Goal: Task Accomplishment & Management: Manage account settings

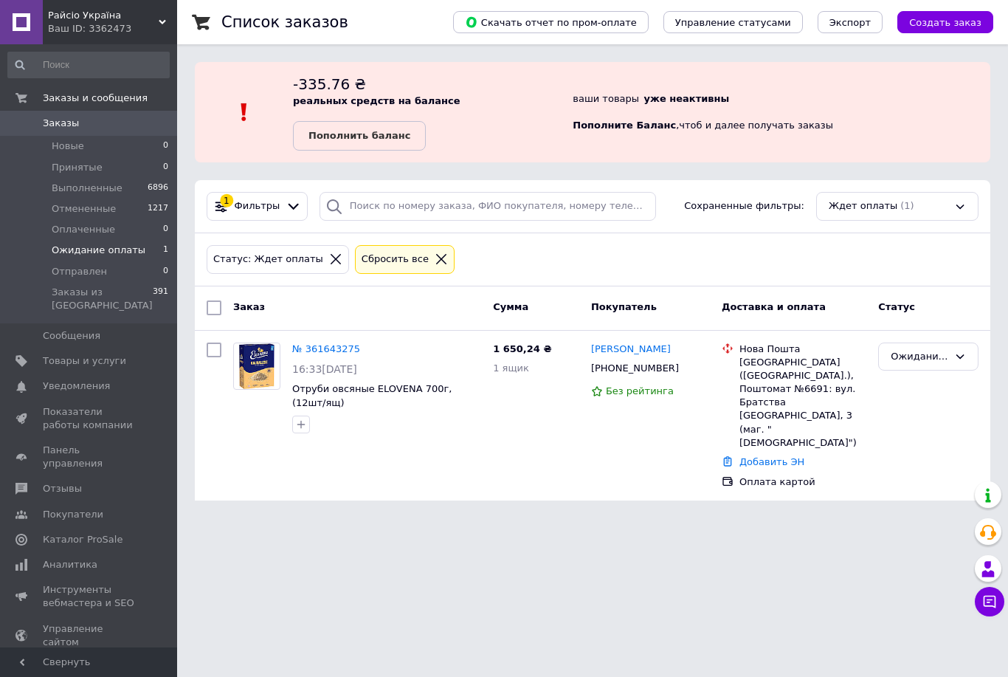
click at [55, 120] on span "Заказы" at bounding box center [61, 123] width 36 height 13
click at [56, 97] on span "Заказы и сообщения" at bounding box center [95, 98] width 105 height 13
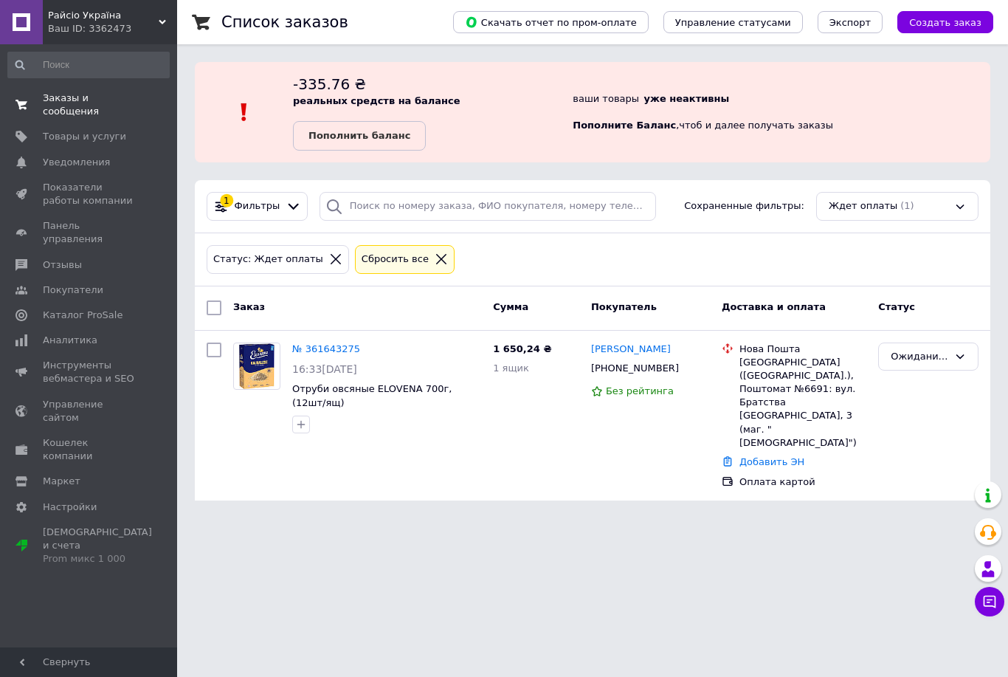
click at [52, 114] on span "Заказы и сообщения" at bounding box center [90, 105] width 94 height 27
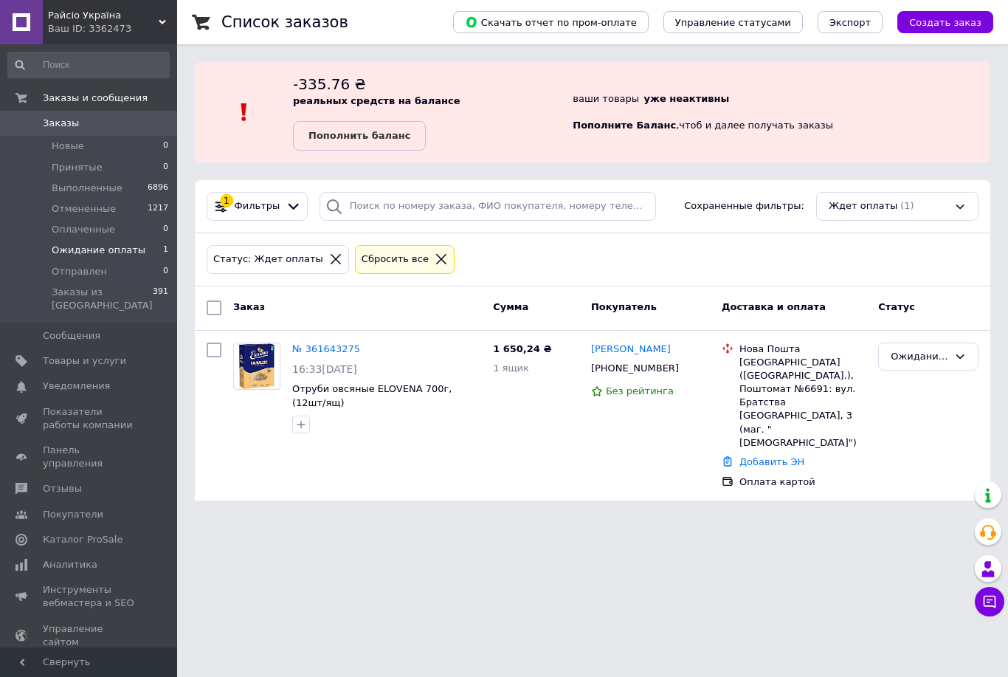
click at [81, 250] on span "Ожидание оплаты" at bounding box center [99, 250] width 94 height 13
click at [97, 258] on li "Ожидание оплаты 1" at bounding box center [88, 250] width 177 height 21
click at [49, 126] on span "Заказы" at bounding box center [61, 123] width 36 height 13
click at [45, 100] on span "Заказы и сообщения" at bounding box center [95, 98] width 105 height 13
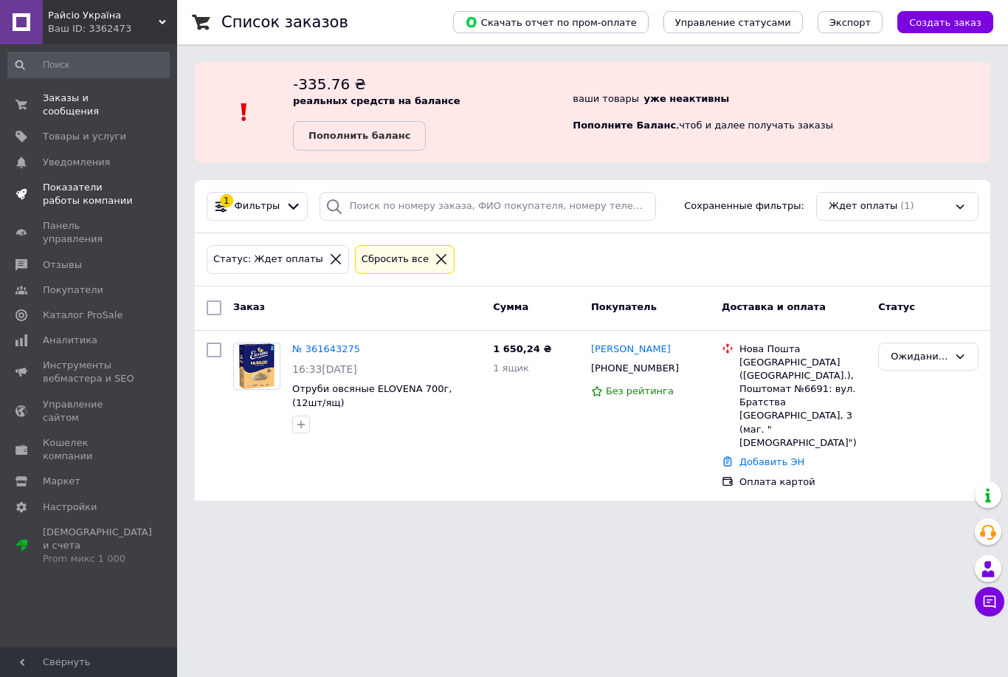
click at [81, 196] on span "Показатели работы компании" at bounding box center [90, 194] width 94 height 27
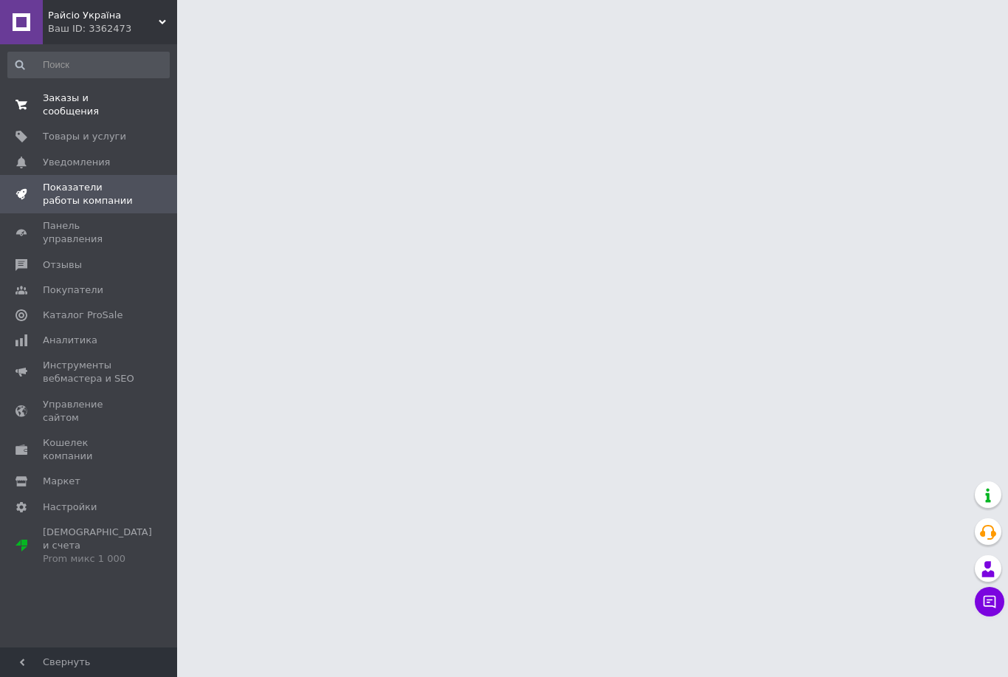
click at [44, 107] on span "Заказы и сообщения" at bounding box center [90, 105] width 94 height 27
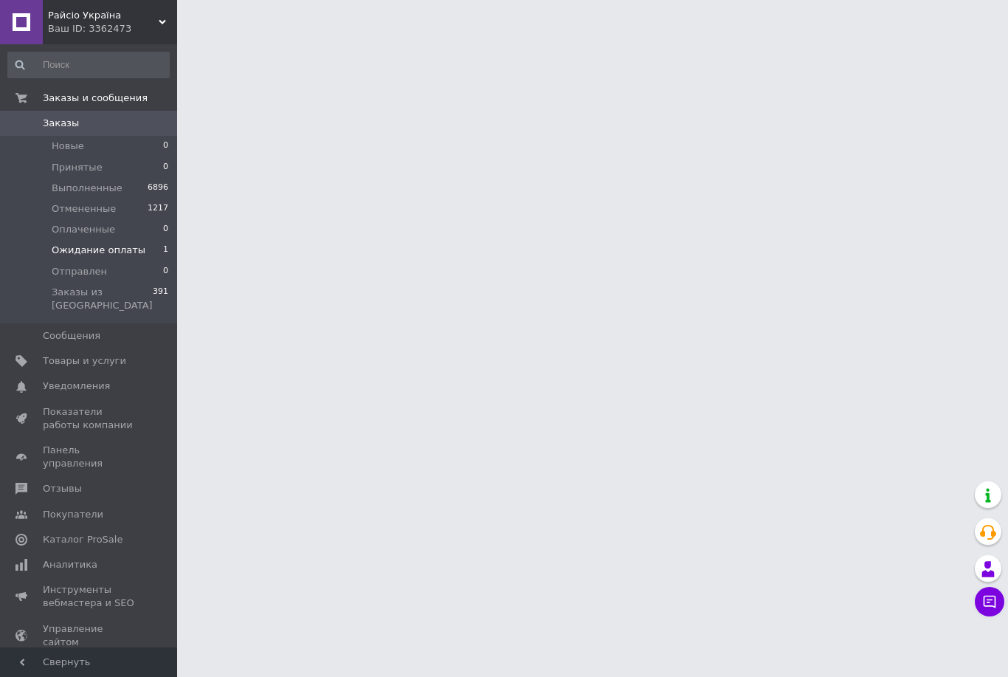
click at [113, 250] on span "Ожидание оплаты" at bounding box center [99, 250] width 94 height 13
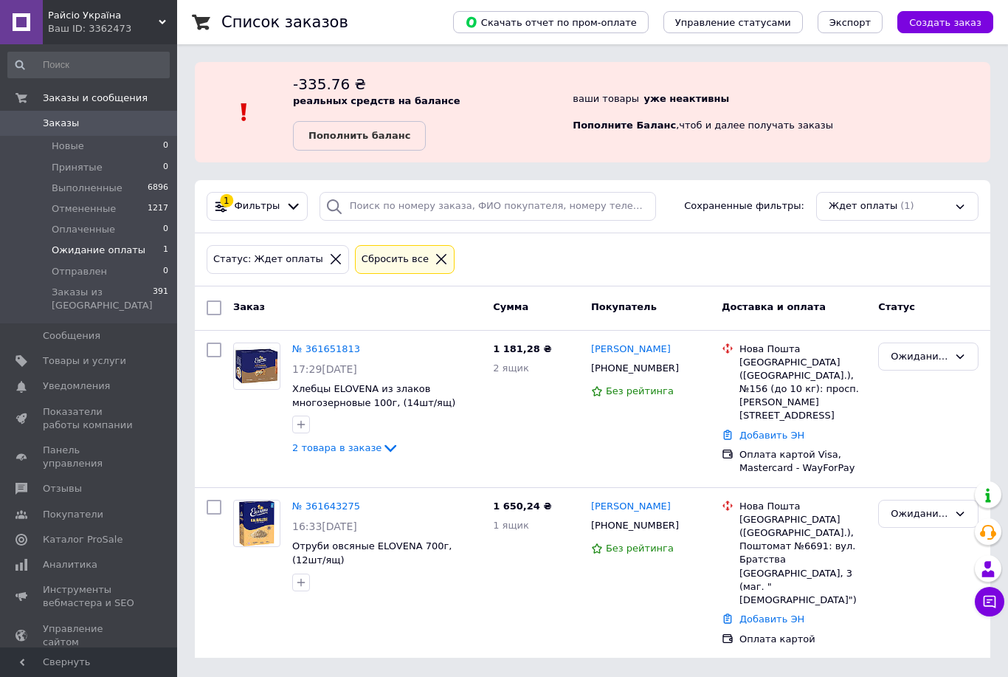
click at [50, 122] on span "Заказы" at bounding box center [61, 123] width 36 height 13
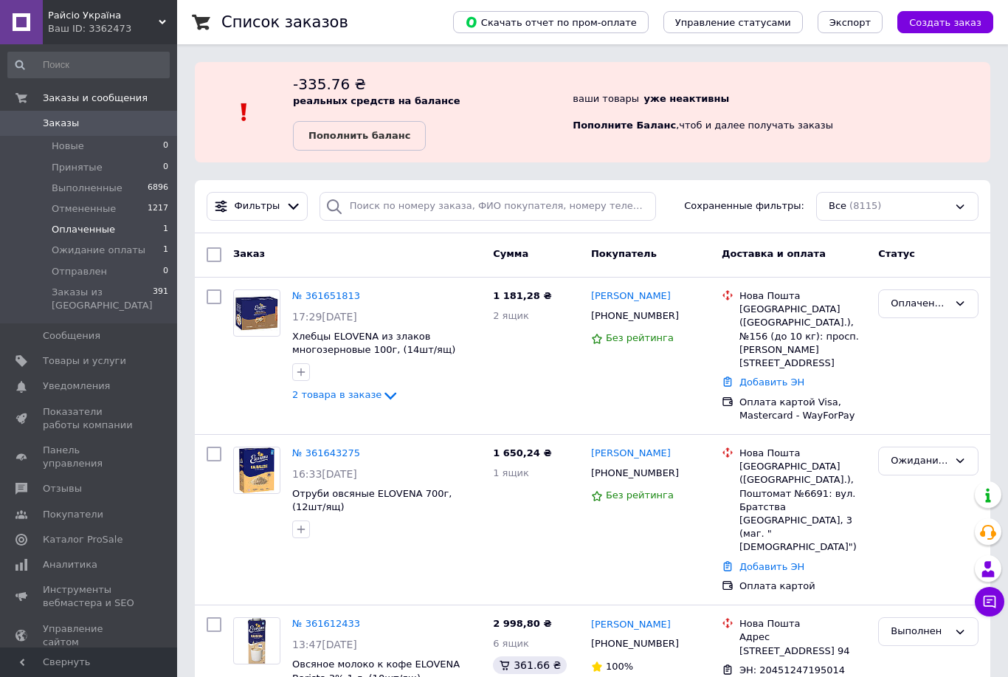
click at [74, 232] on span "Оплаченные" at bounding box center [83, 229] width 63 height 13
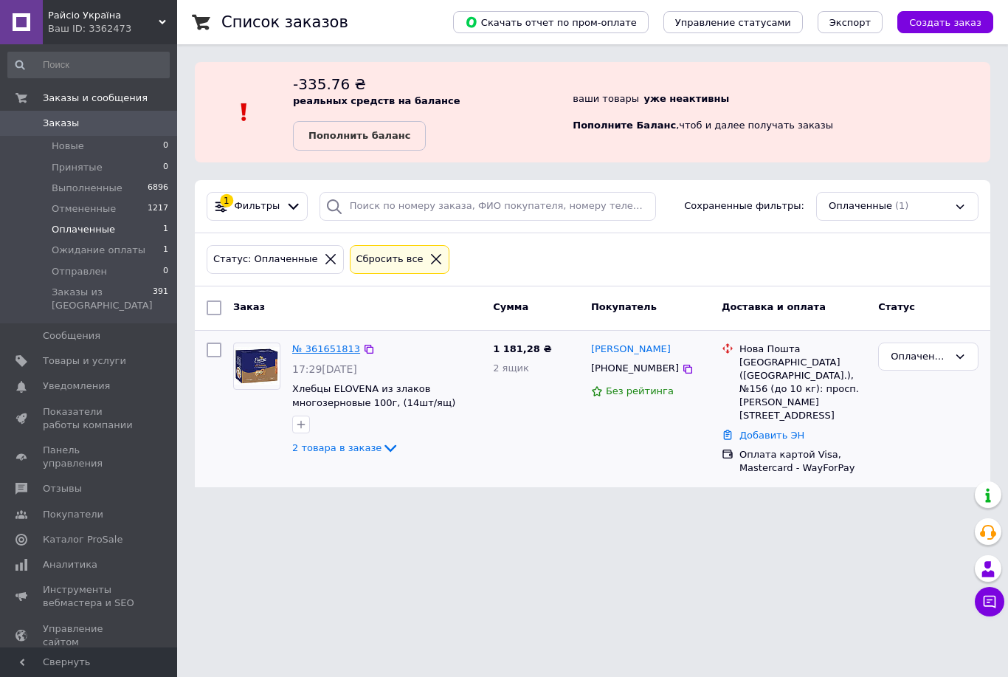
click at [305, 352] on link "№ 361651813" at bounding box center [326, 348] width 68 height 11
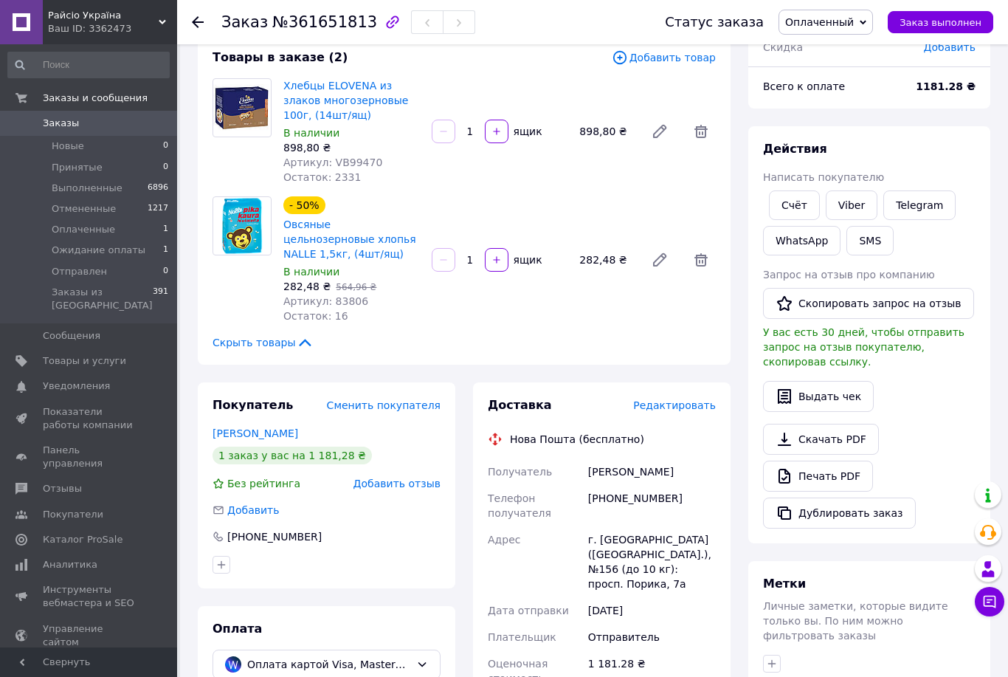
scroll to position [89, 0]
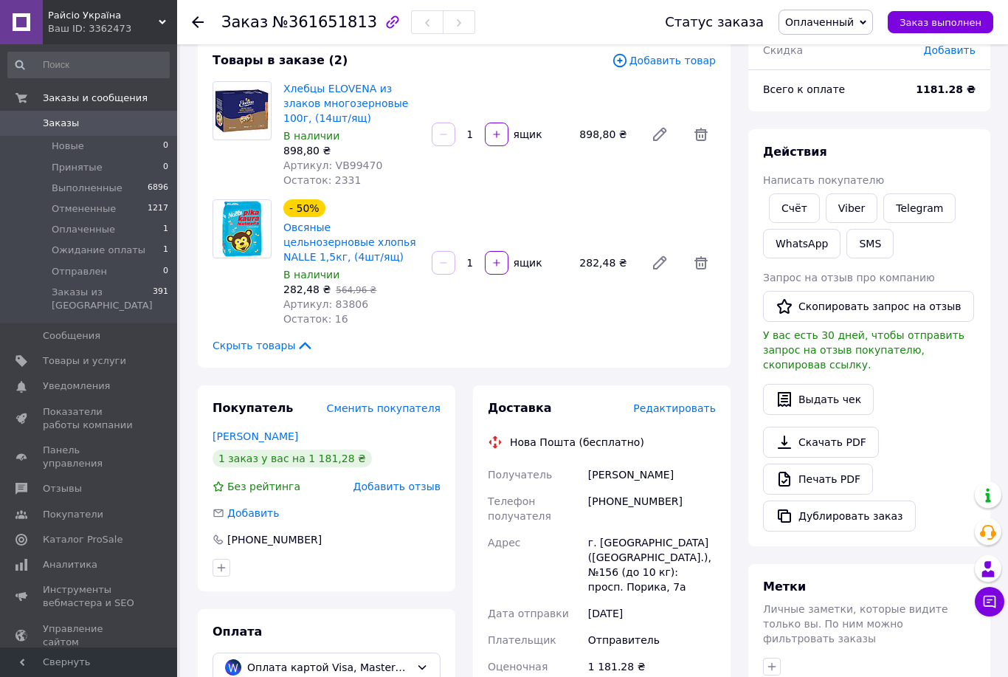
click at [410, 489] on span "Добавить отзыв" at bounding box center [396, 486] width 87 height 12
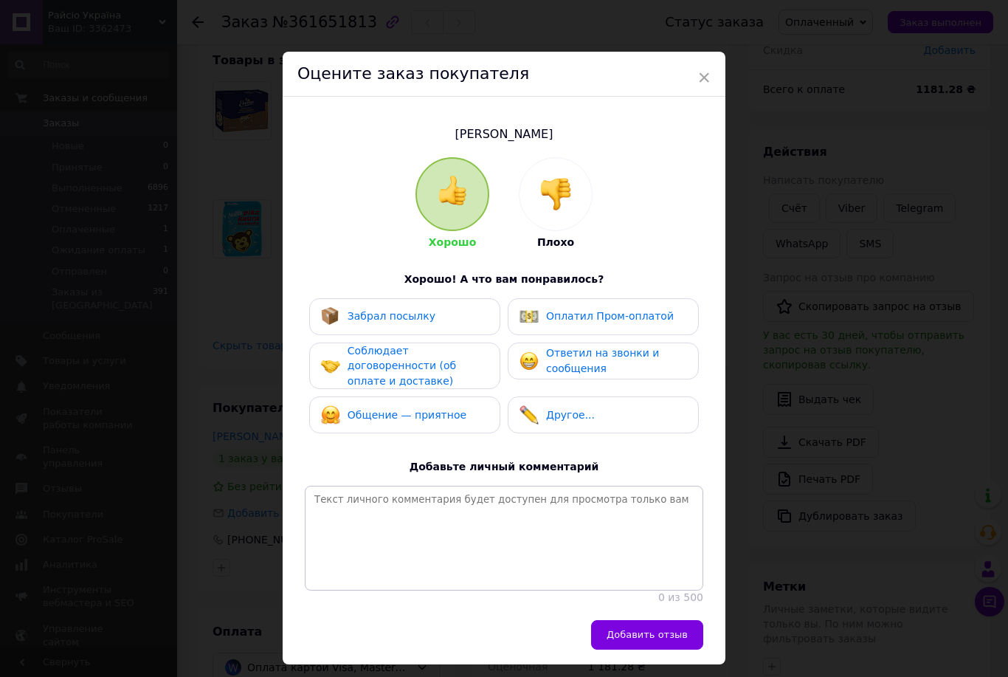
click at [446, 369] on span "Соблюдает договоренности (об оплате и доставке)" at bounding box center [402, 366] width 108 height 42
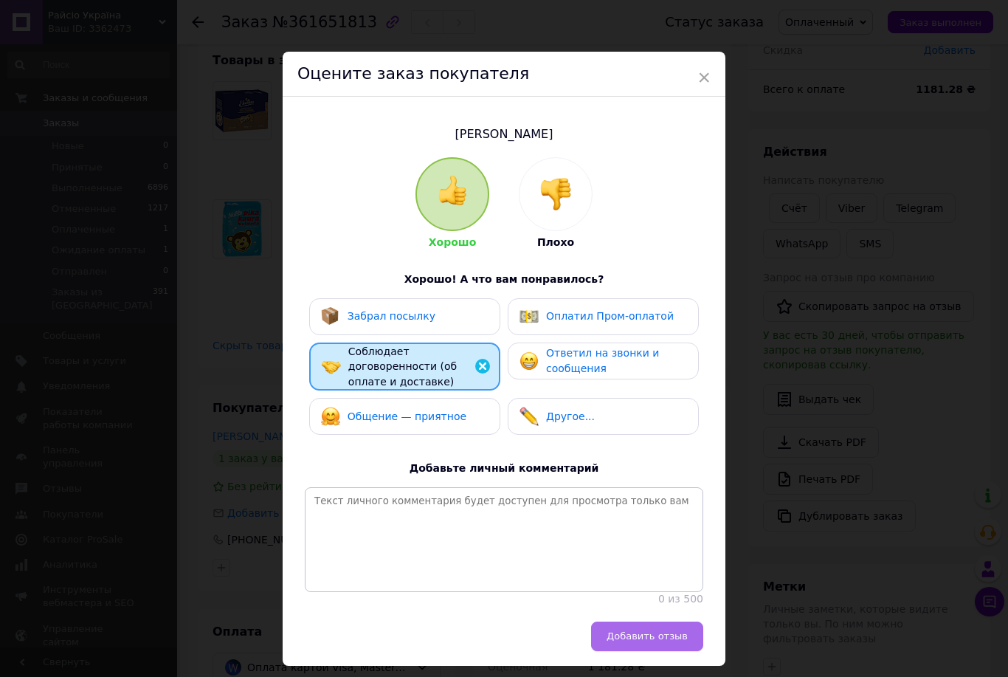
click at [662, 630] on span "Добавить отзыв" at bounding box center [647, 635] width 81 height 11
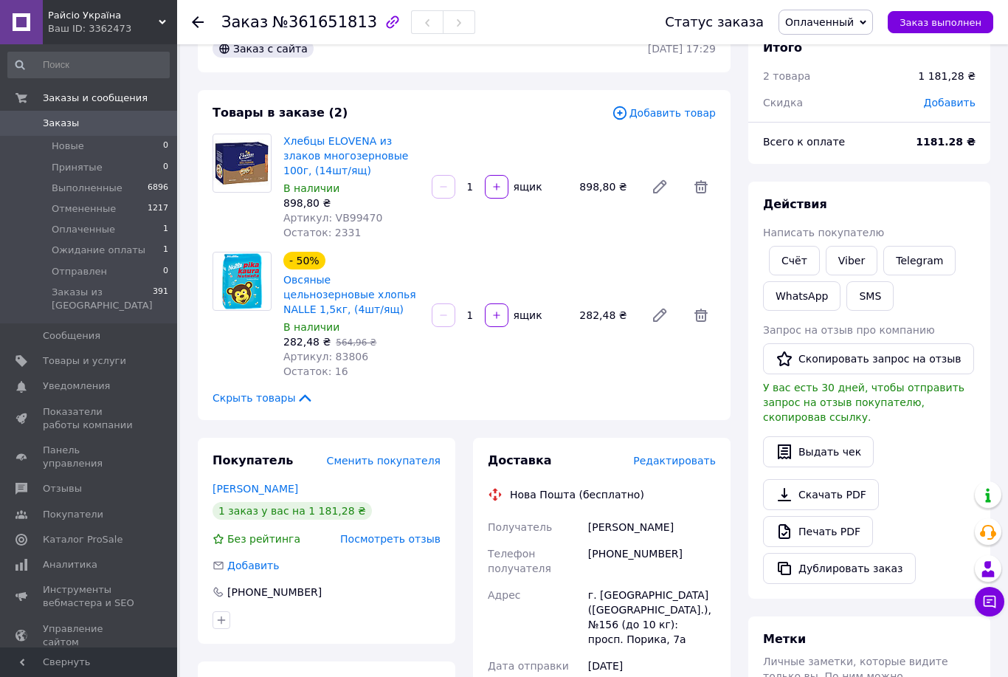
scroll to position [0, 0]
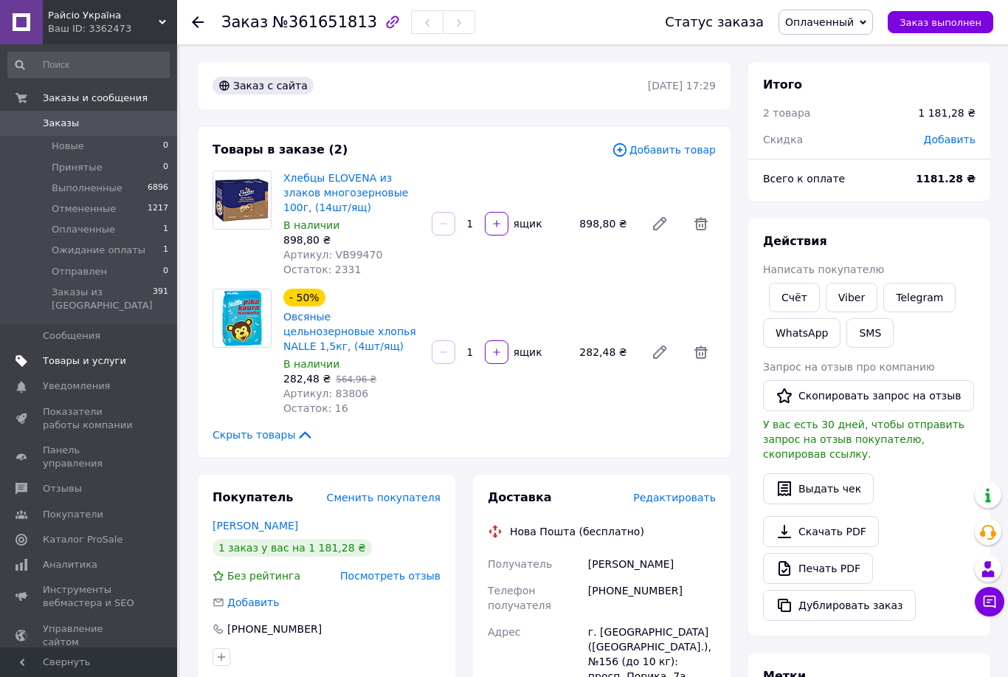
click at [63, 354] on span "Товары и услуги" at bounding box center [84, 360] width 83 height 13
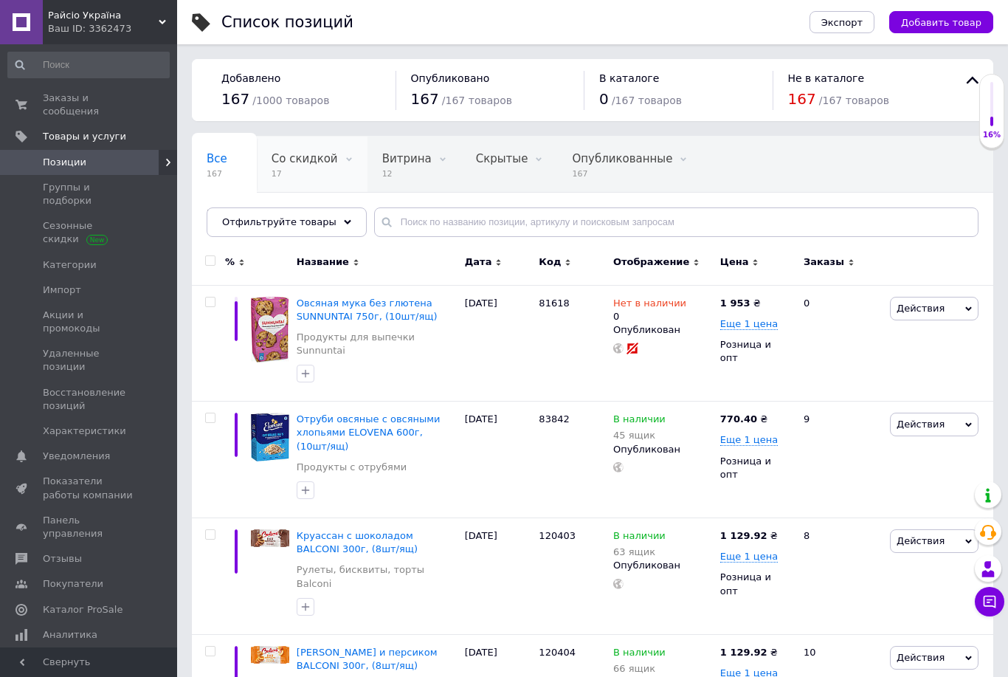
click at [294, 170] on span "17" at bounding box center [305, 173] width 66 height 11
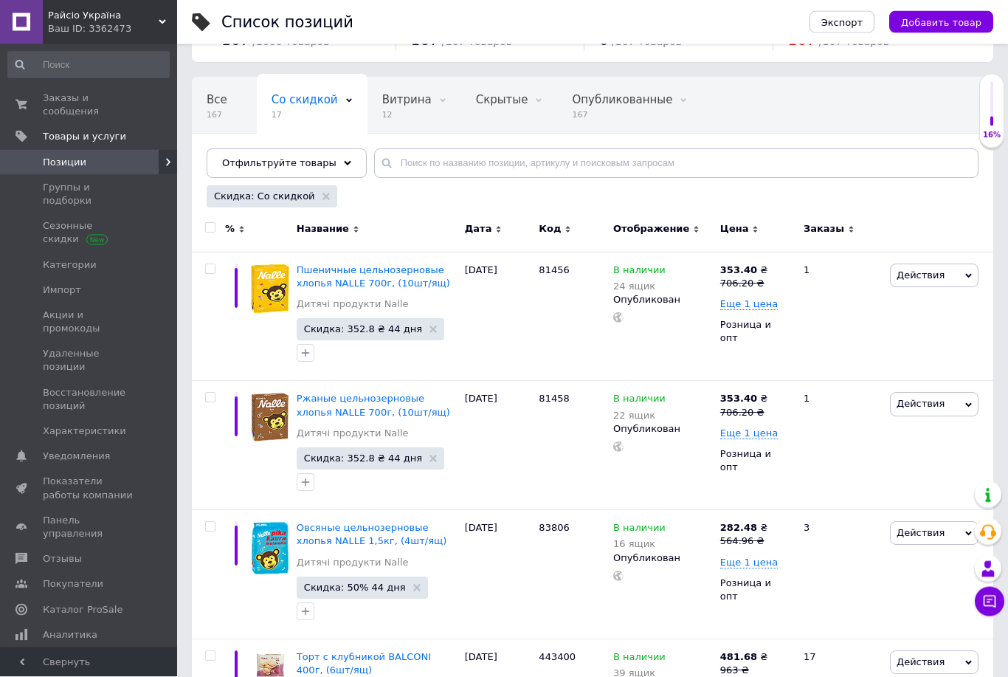
scroll to position [58, 0]
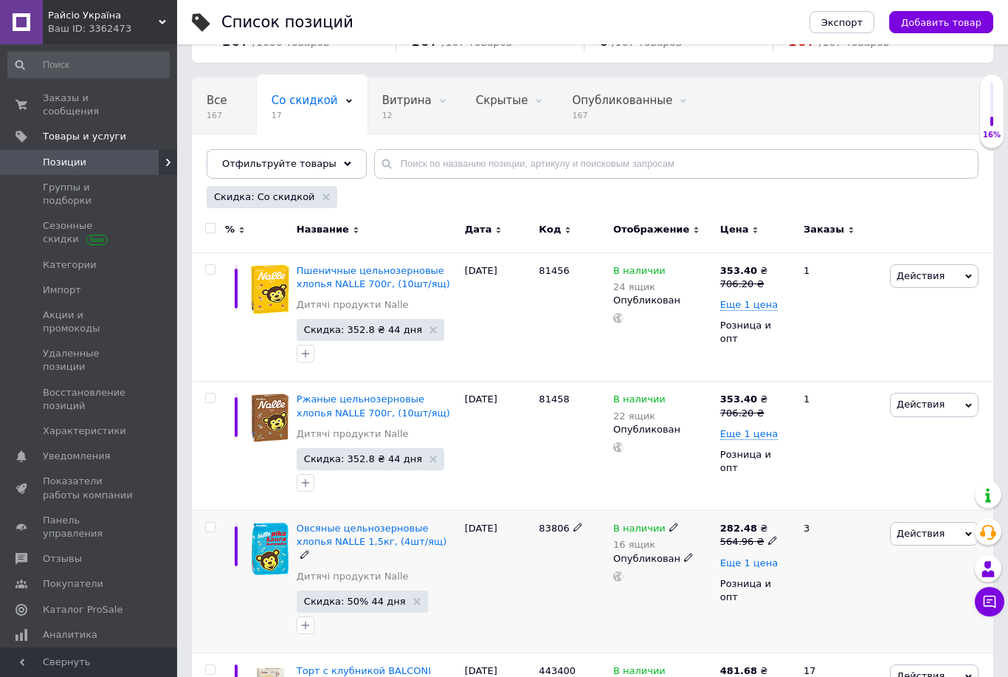
click at [753, 567] on span "Еще 1 цена" at bounding box center [749, 563] width 58 height 12
click at [764, 578] on div "от 18 ящик" at bounding box center [748, 576] width 57 height 13
click at [884, 638] on input "18" at bounding box center [880, 627] width 112 height 30
type input "17"
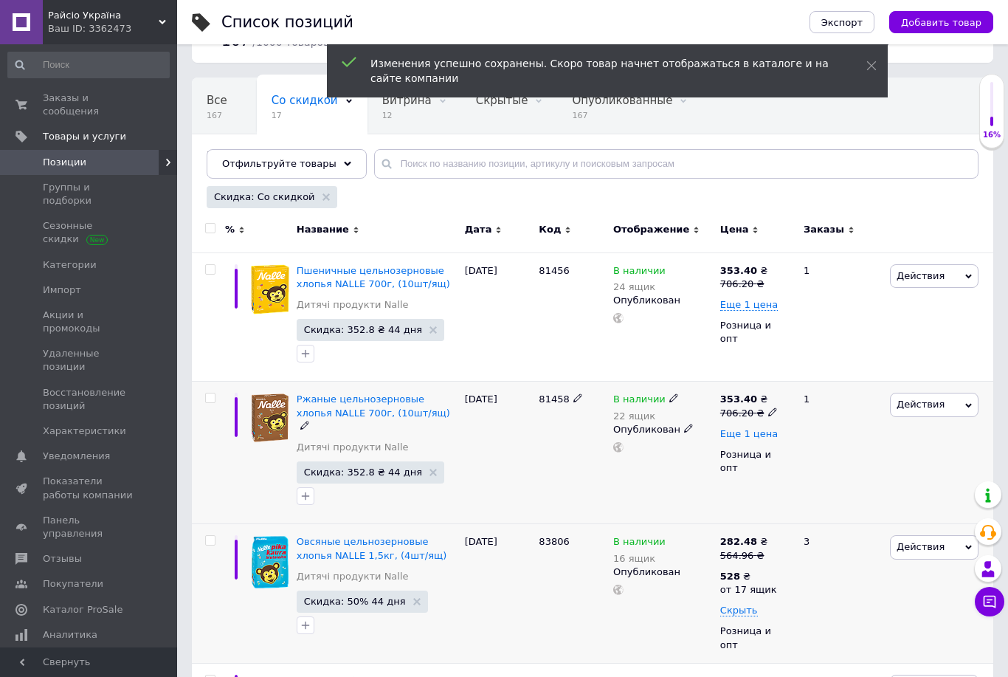
click at [764, 433] on span "Еще 1 цена" at bounding box center [749, 434] width 58 height 12
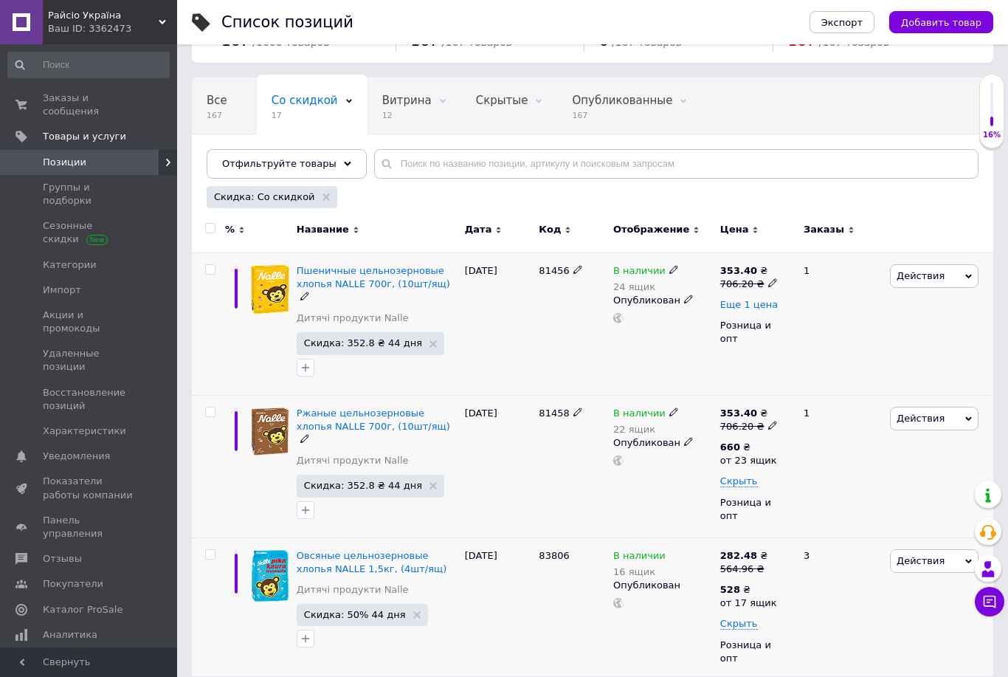
click at [745, 305] on span "Еще 1 цена" at bounding box center [749, 305] width 58 height 12
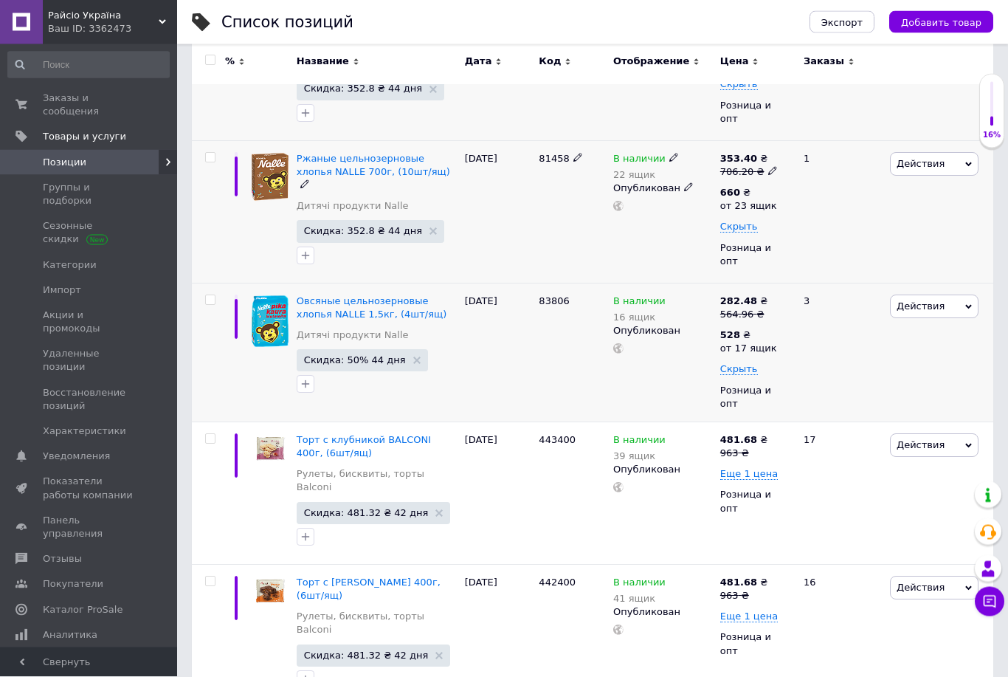
scroll to position [313, 0]
click at [747, 468] on span "Еще 1 цена" at bounding box center [749, 474] width 58 height 12
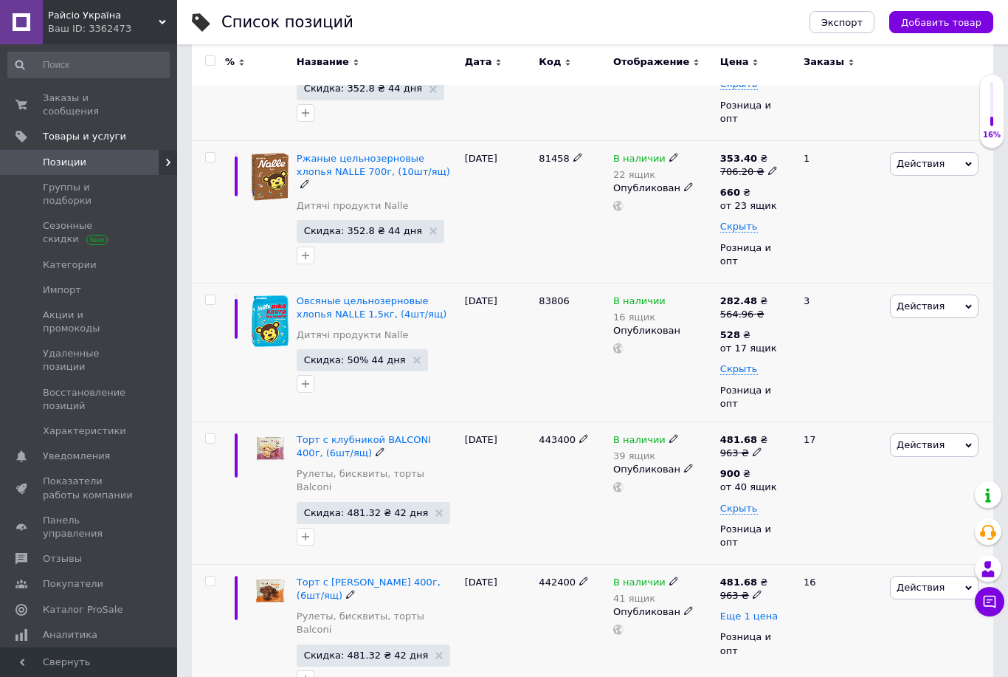
click at [756, 610] on span "Еще 1 цена" at bounding box center [749, 616] width 58 height 12
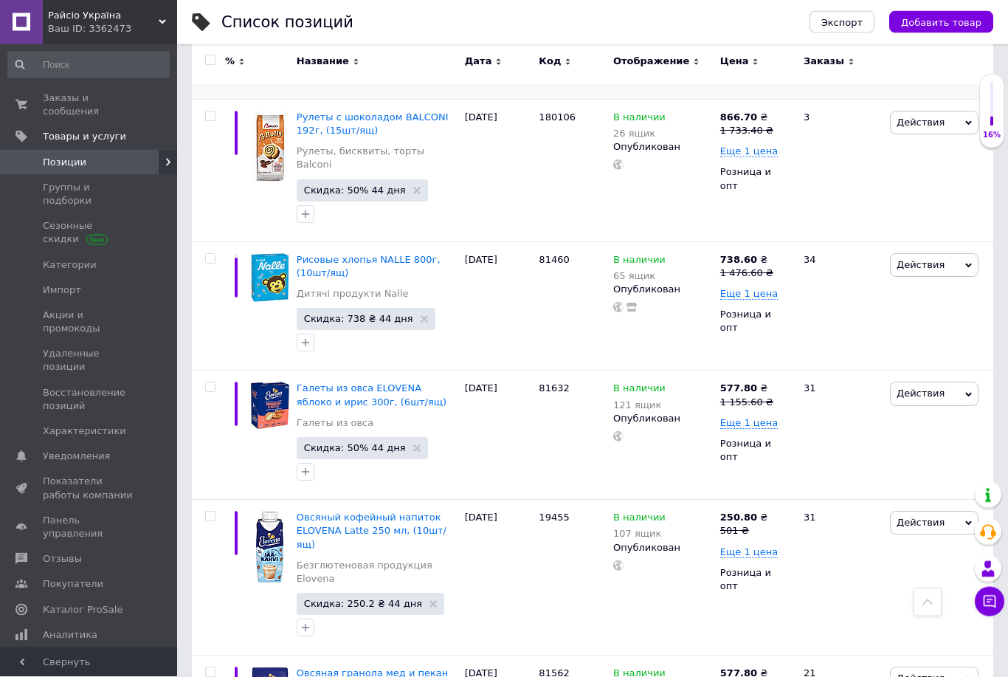
scroll to position [897, 0]
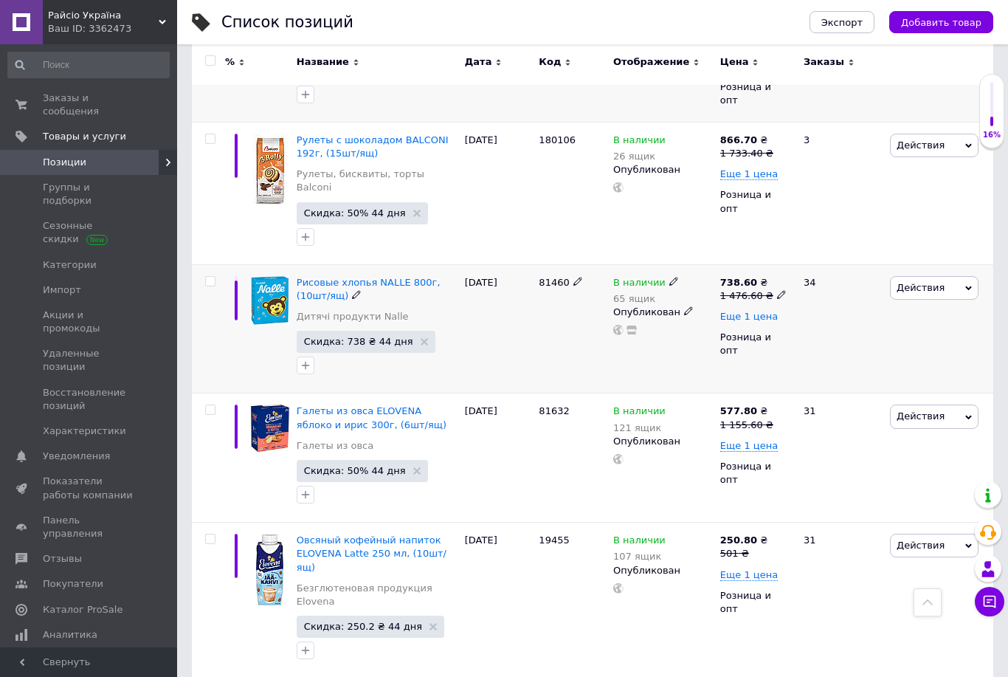
click at [744, 311] on span "Еще 1 цена" at bounding box center [749, 317] width 58 height 12
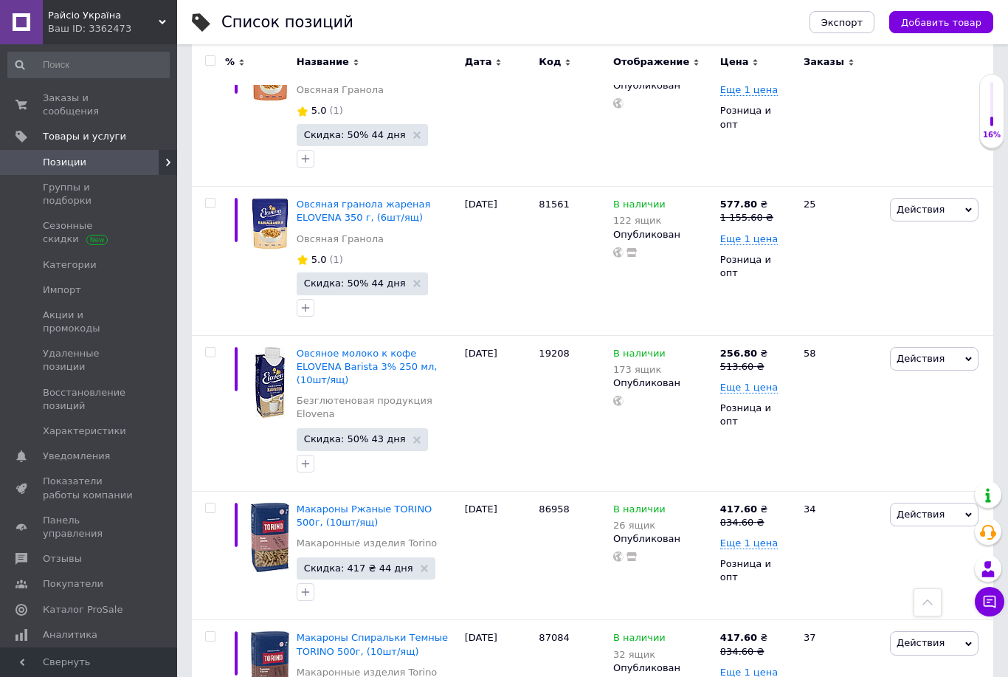
scroll to position [1876, 0]
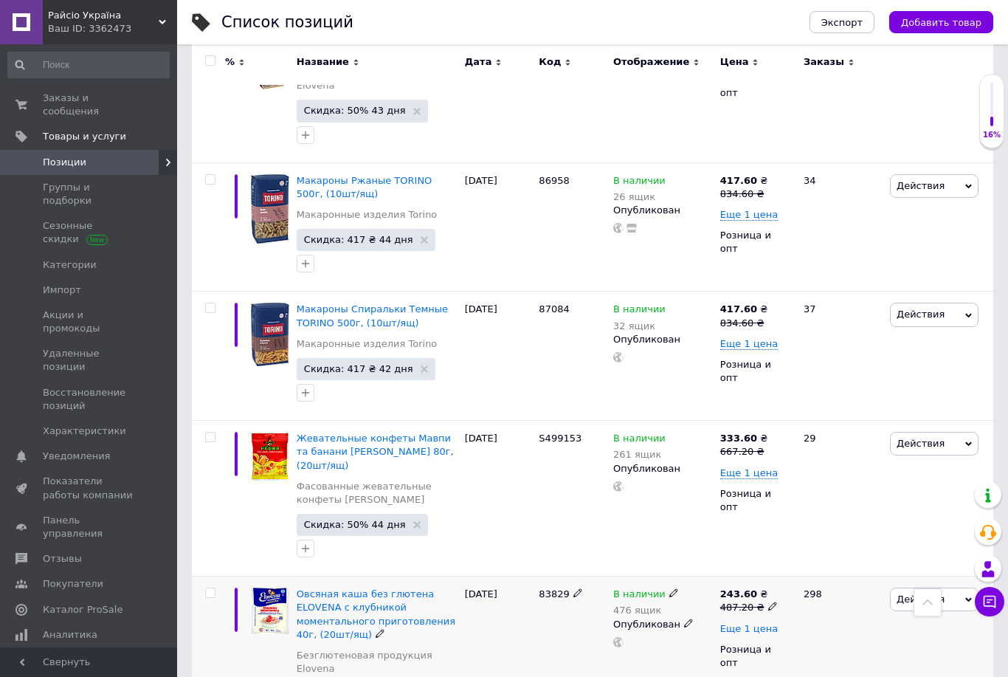
click at [758, 623] on span "Еще 1 цена" at bounding box center [749, 629] width 58 height 12
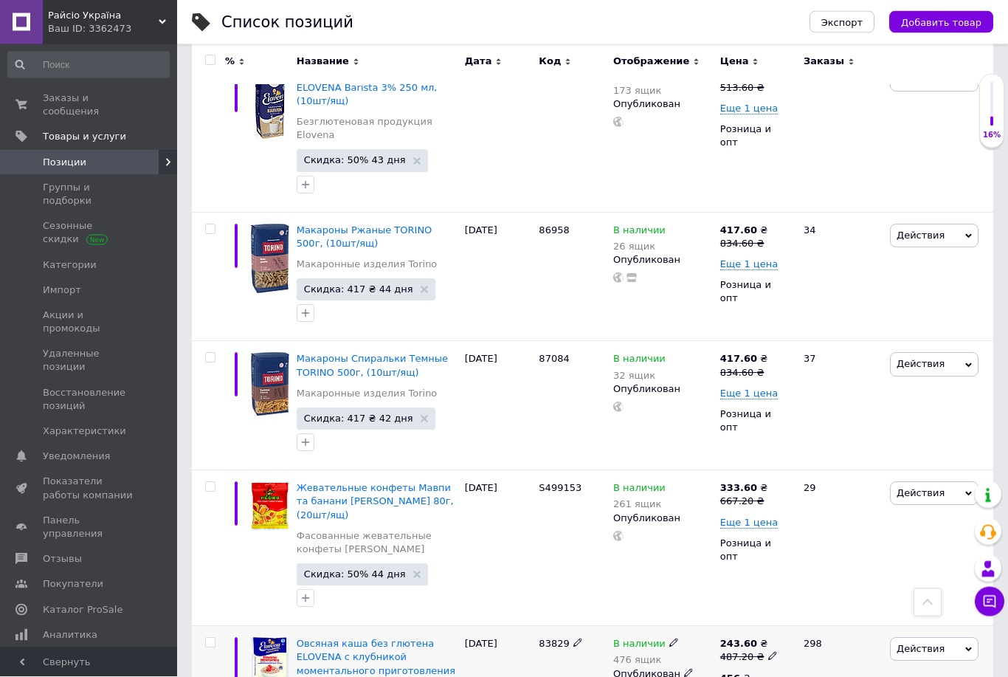
scroll to position [1798, 0]
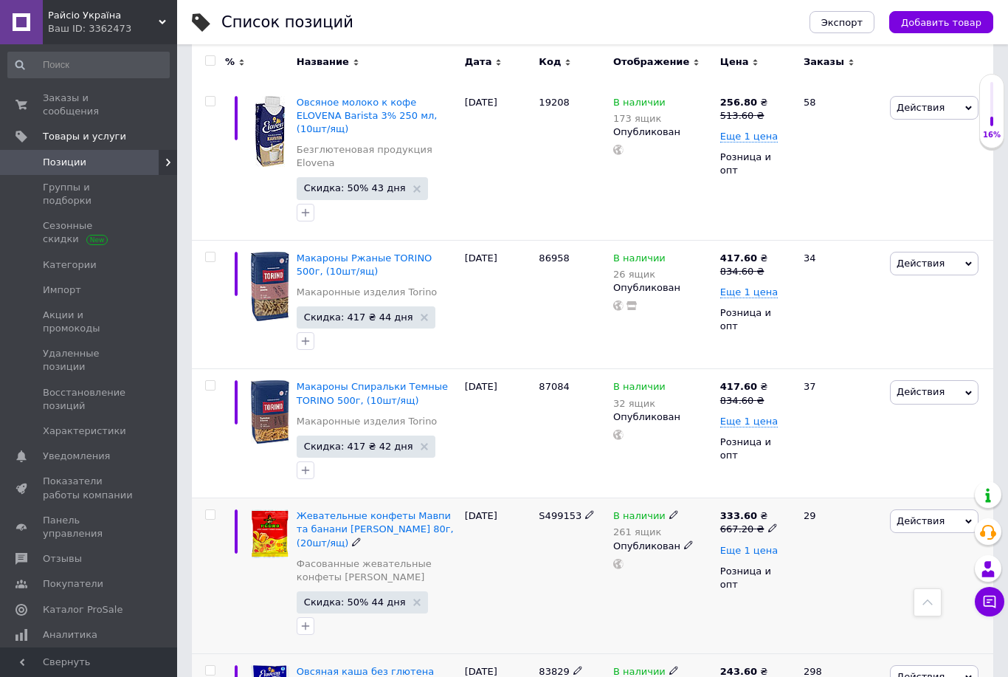
click at [753, 545] on span "Еще 1 цена" at bounding box center [749, 551] width 58 height 12
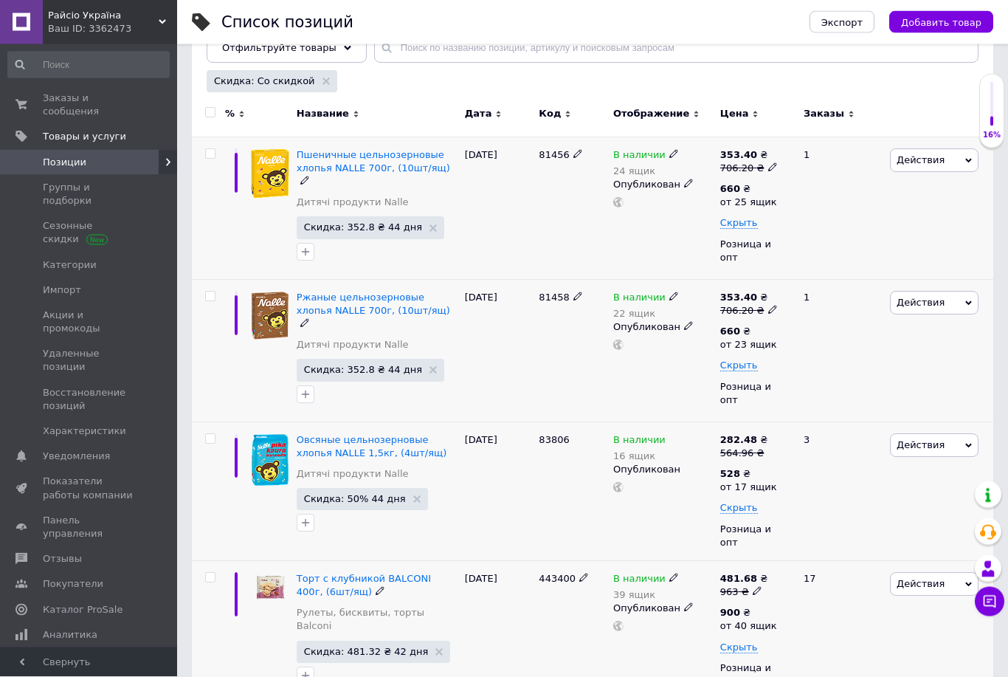
scroll to position [0, 0]
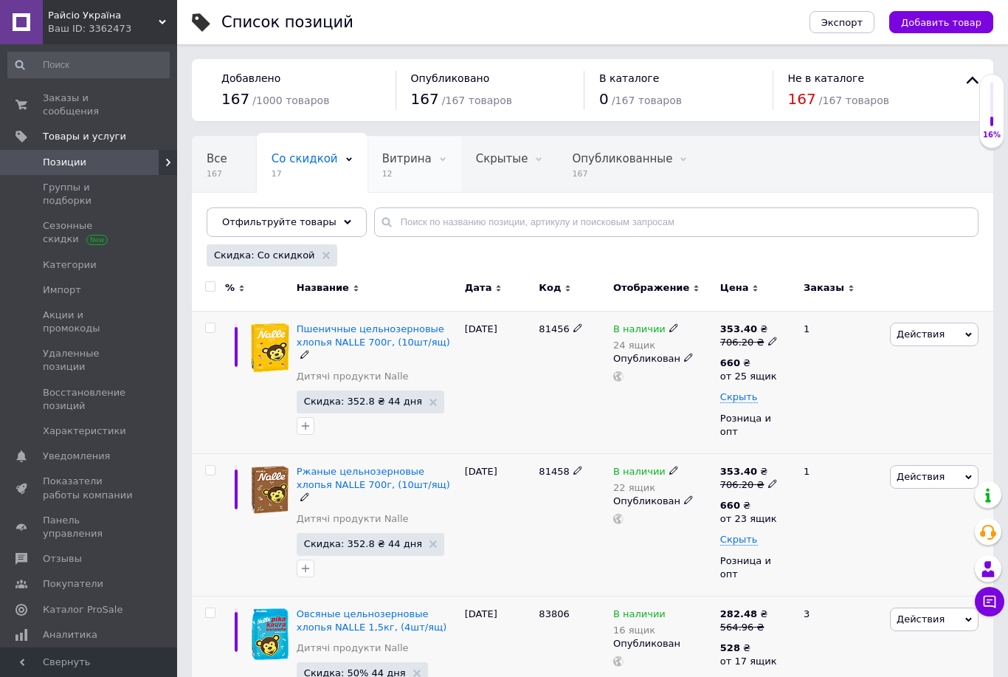
click at [396, 153] on span "Витрина" at bounding box center [406, 158] width 49 height 13
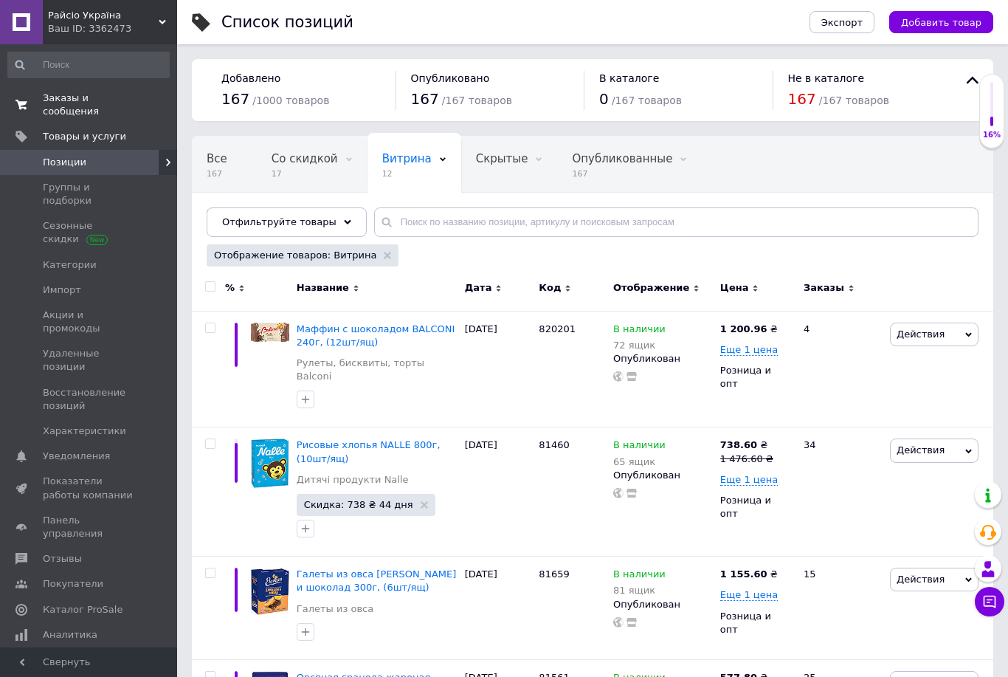
click at [38, 103] on span at bounding box center [21, 105] width 43 height 27
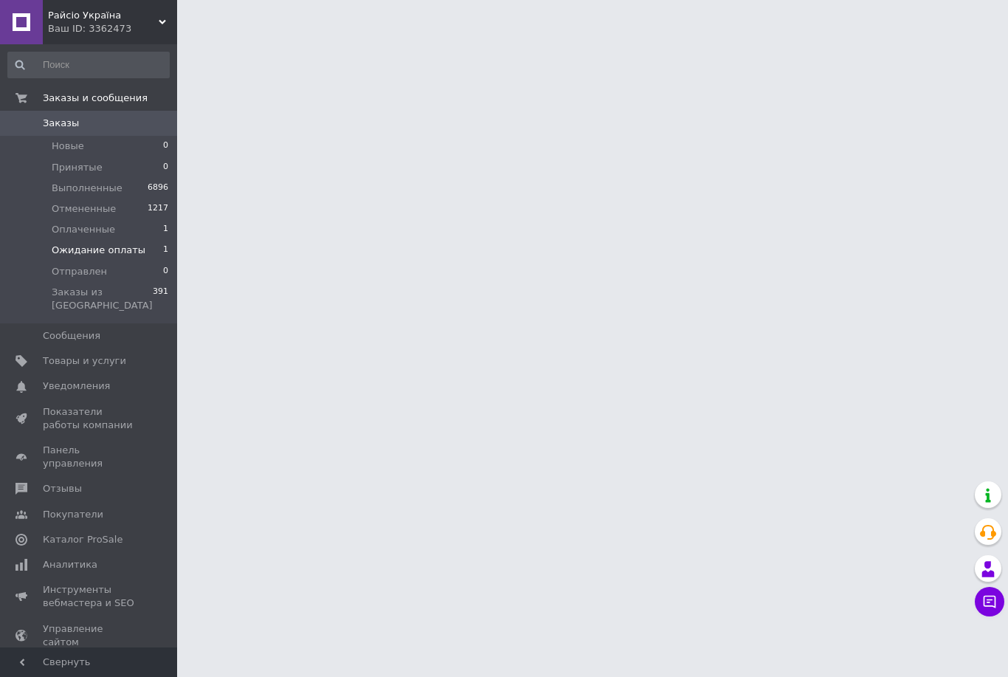
click at [88, 258] on li "Ожидание оплаты 1" at bounding box center [88, 250] width 177 height 21
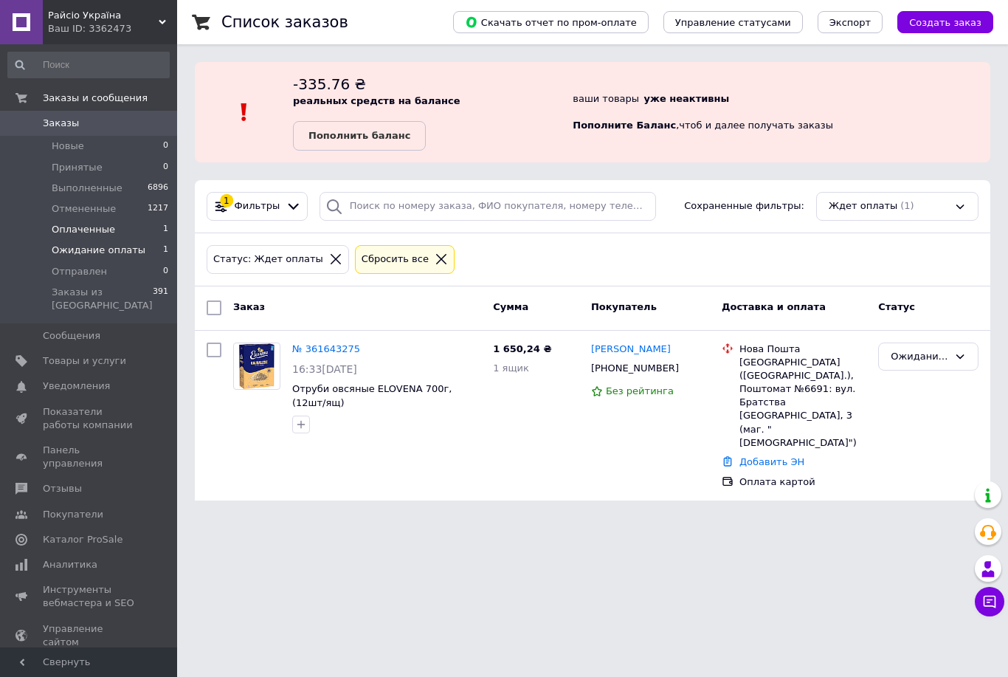
click at [74, 228] on span "Оплаченные" at bounding box center [83, 229] width 63 height 13
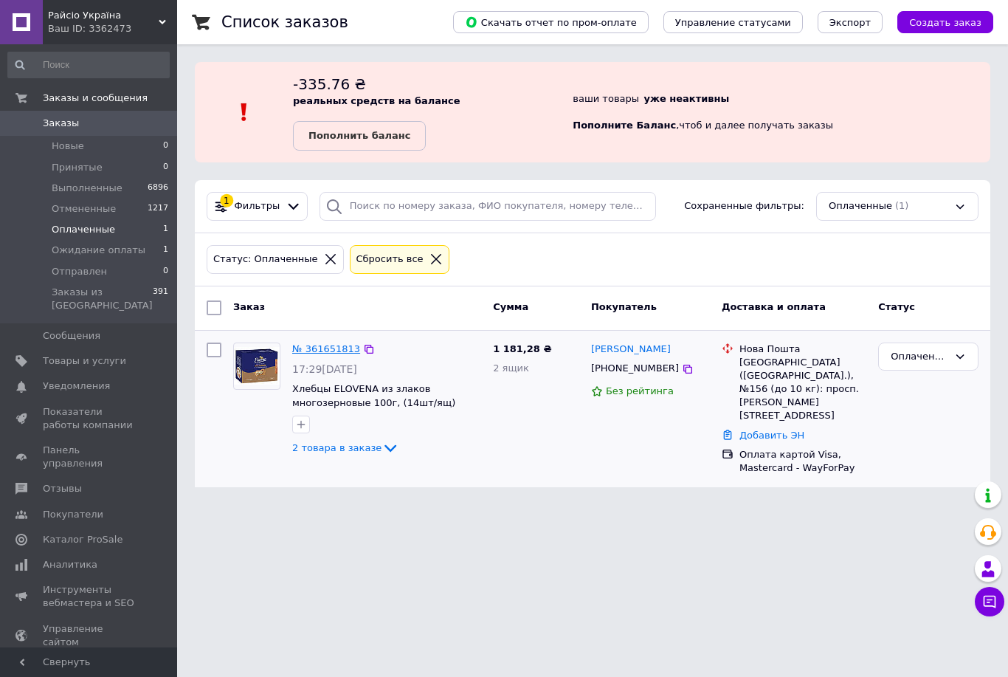
click at [297, 351] on link "№ 361651813" at bounding box center [326, 348] width 68 height 11
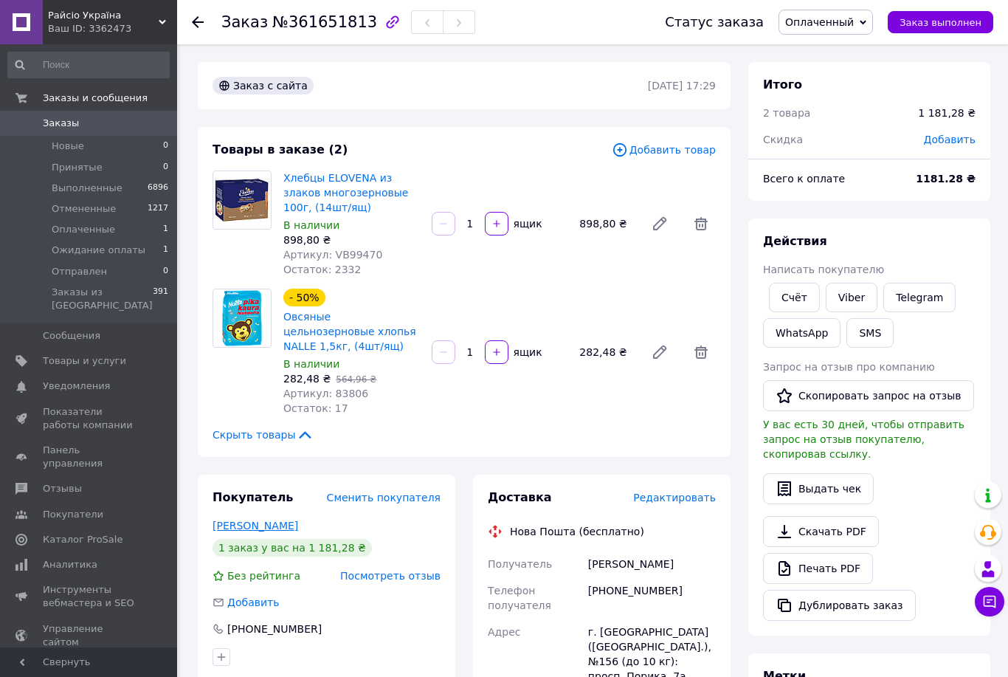
click at [213, 527] on link "Поліщук Наталія" at bounding box center [256, 525] width 86 height 12
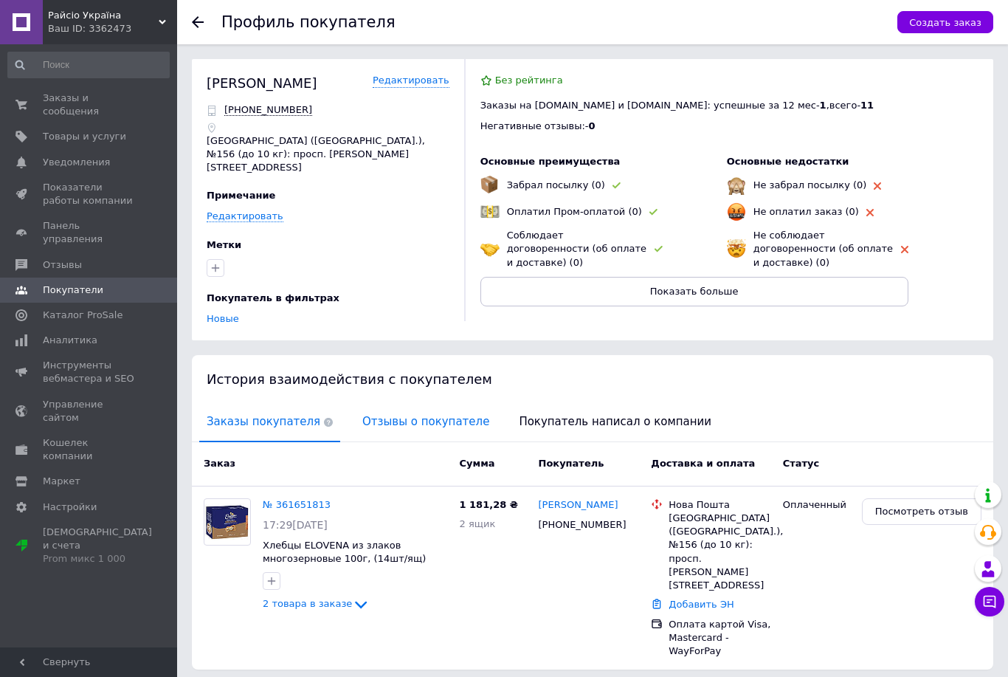
click at [398, 418] on span "Отзывы о покупателе" at bounding box center [426, 422] width 142 height 38
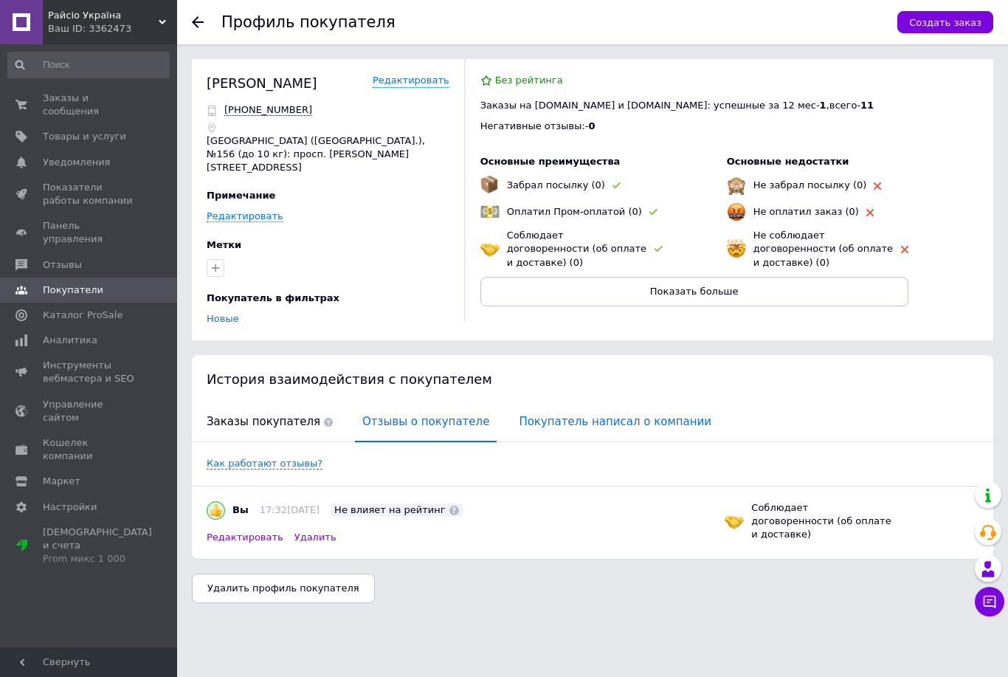
click at [567, 413] on span "Покупатель написал о компании" at bounding box center [614, 422] width 207 height 38
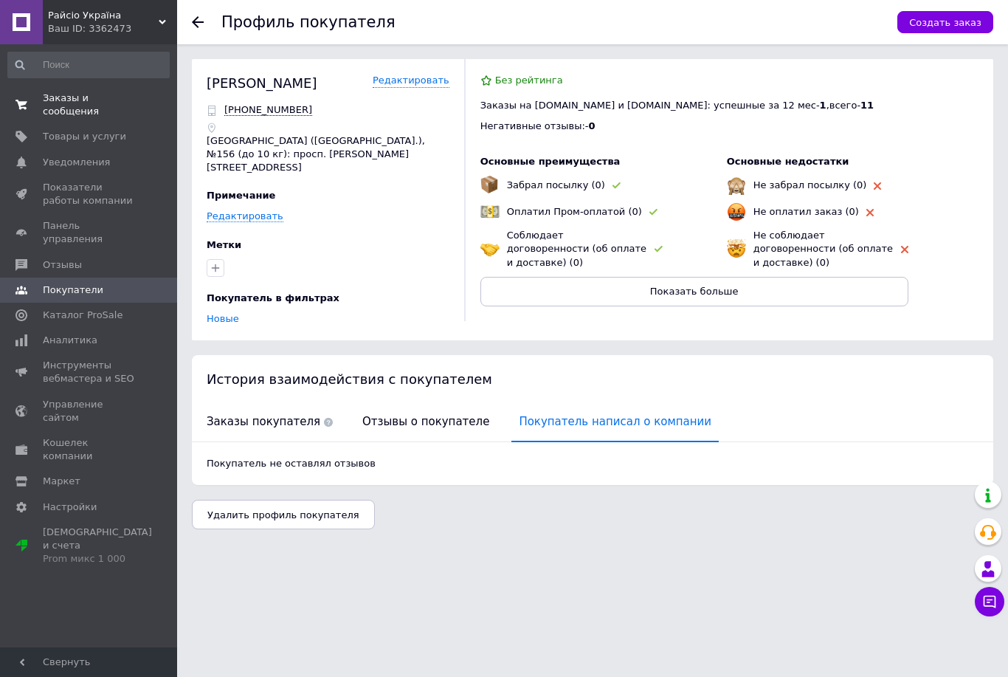
click at [36, 111] on span at bounding box center [21, 105] width 43 height 27
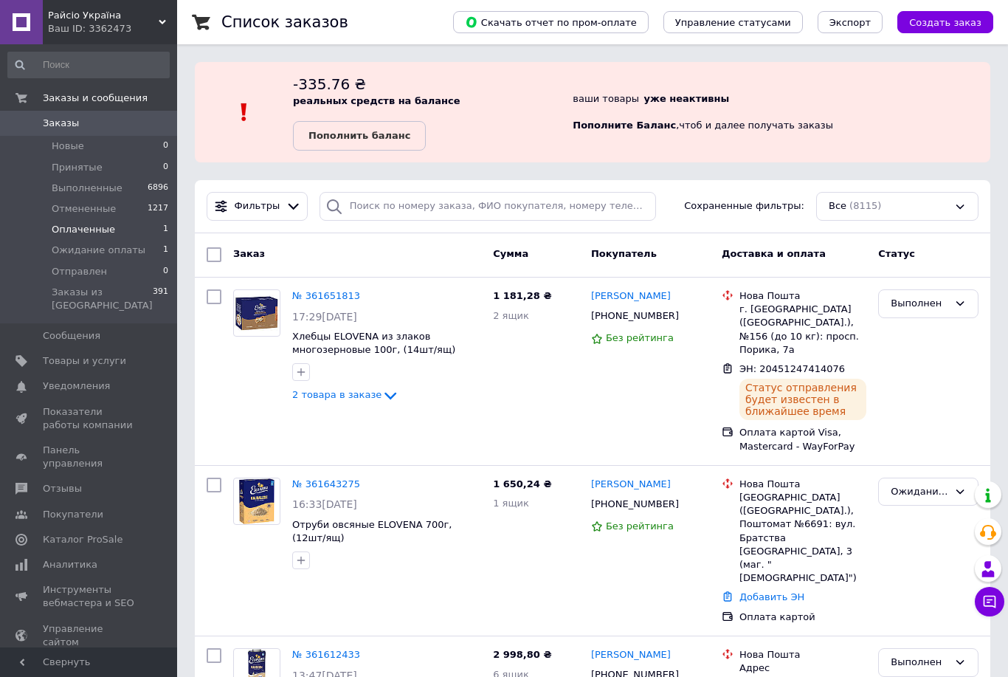
click at [149, 234] on li "Оплаченные 1" at bounding box center [88, 229] width 177 height 21
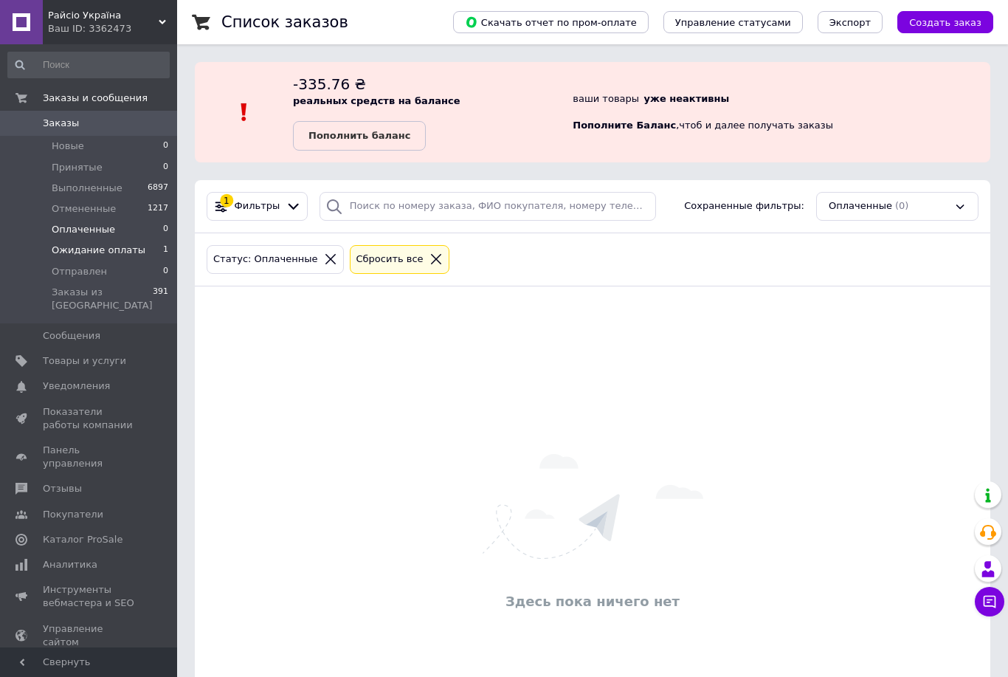
click at [63, 244] on span "Ожидание оплаты" at bounding box center [99, 250] width 94 height 13
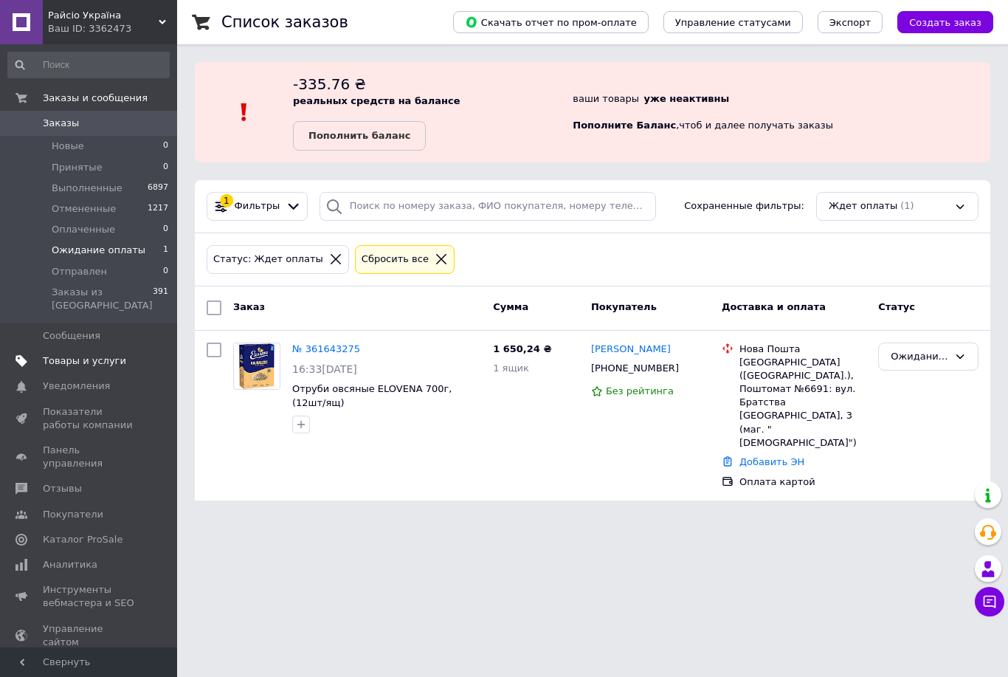
click at [57, 353] on link "Товары и услуги" at bounding box center [88, 360] width 177 height 25
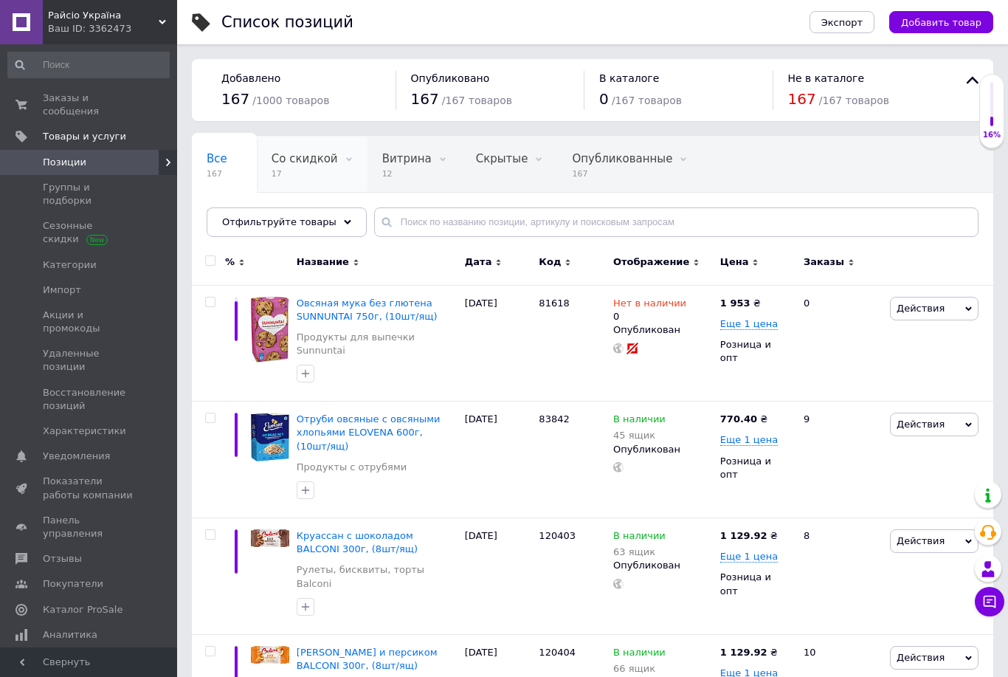
click at [302, 162] on span "Со скидкой" at bounding box center [305, 158] width 66 height 13
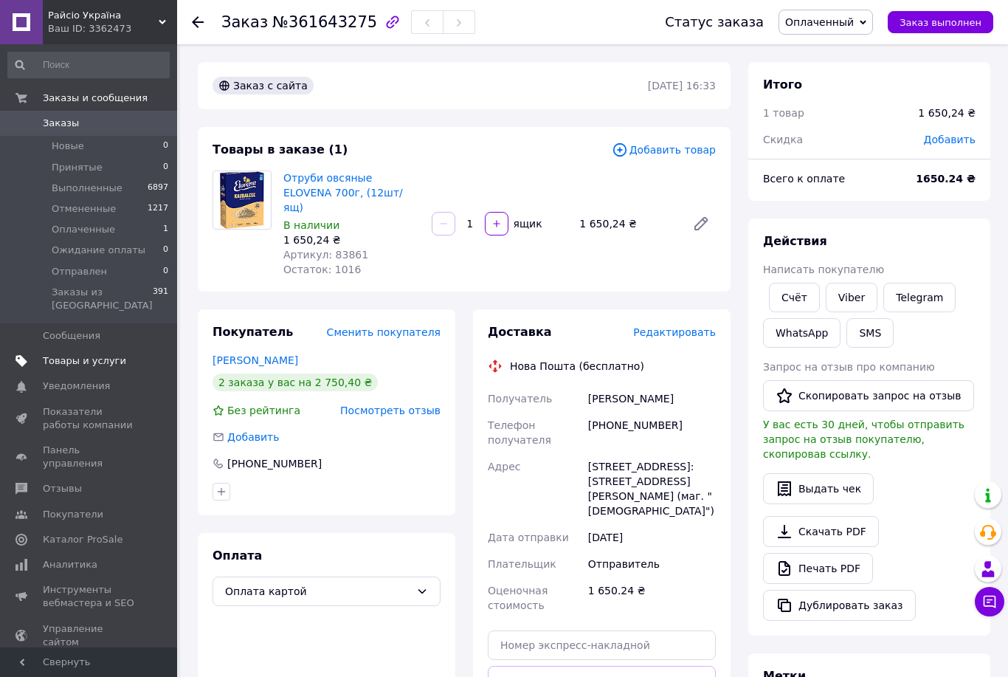
click at [114, 354] on span "Товары и услуги" at bounding box center [84, 360] width 83 height 13
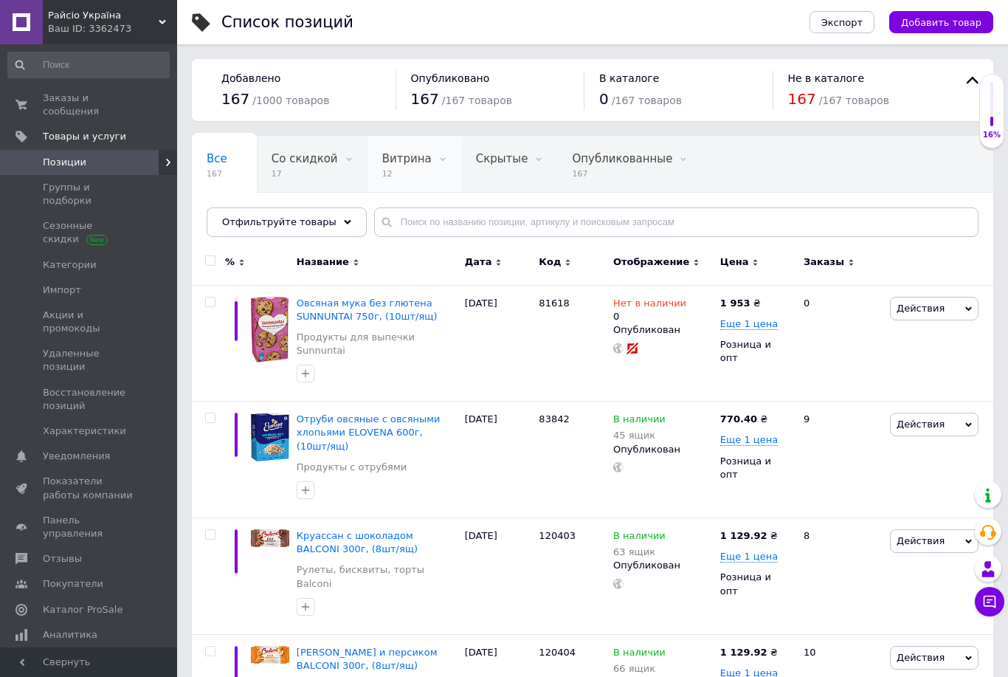
click at [403, 176] on span "12" at bounding box center [406, 173] width 49 height 11
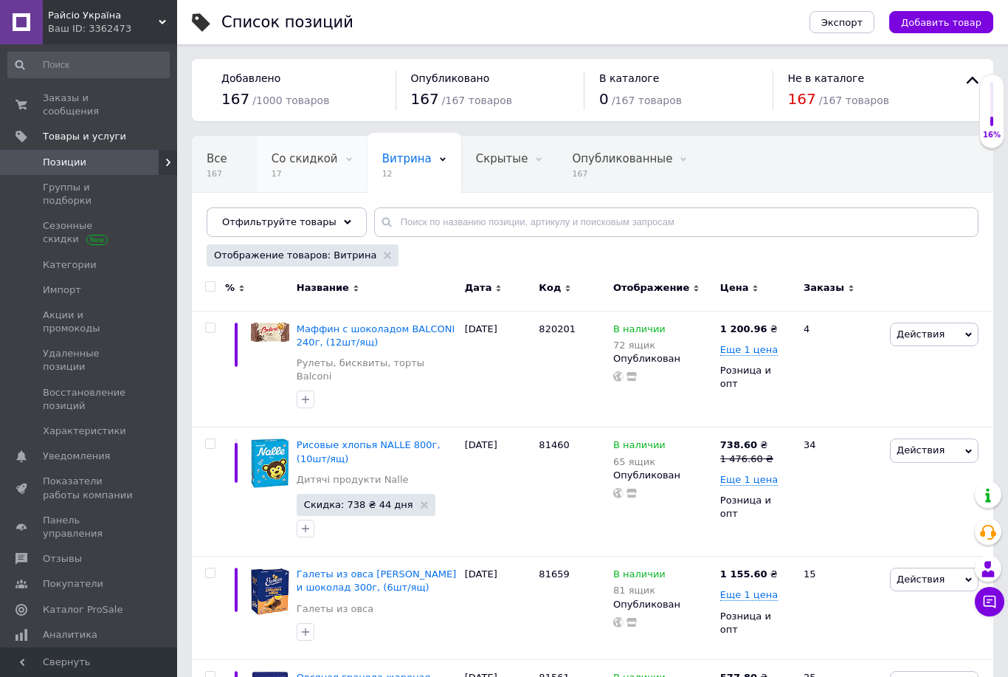
click at [307, 168] on div "Со скидкой 17" at bounding box center [312, 165] width 111 height 56
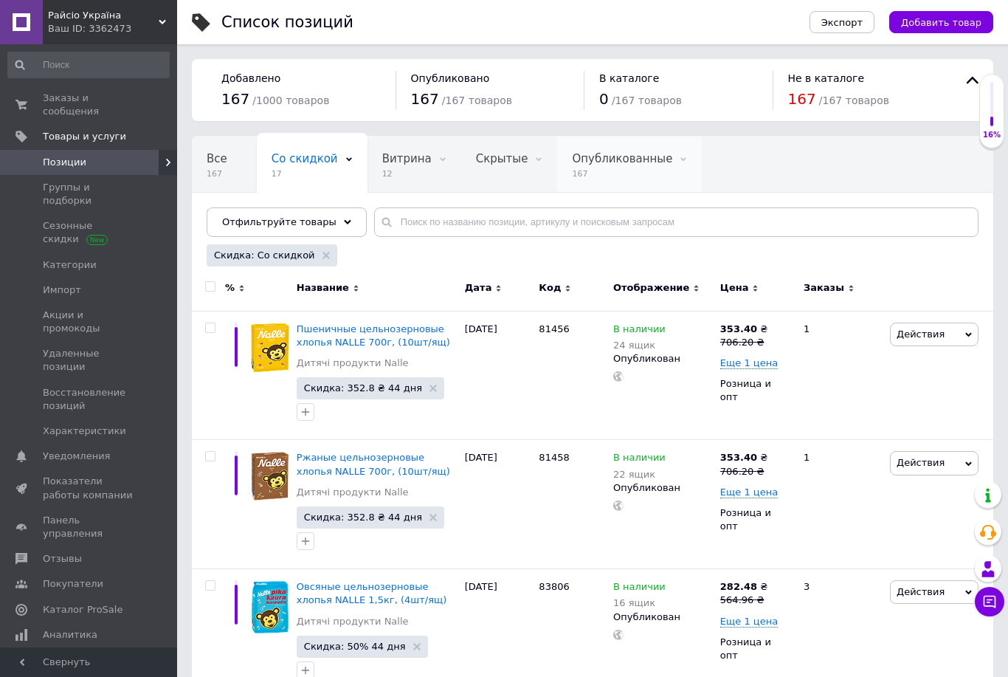
click at [604, 160] on span "Опубликованные" at bounding box center [622, 158] width 100 height 13
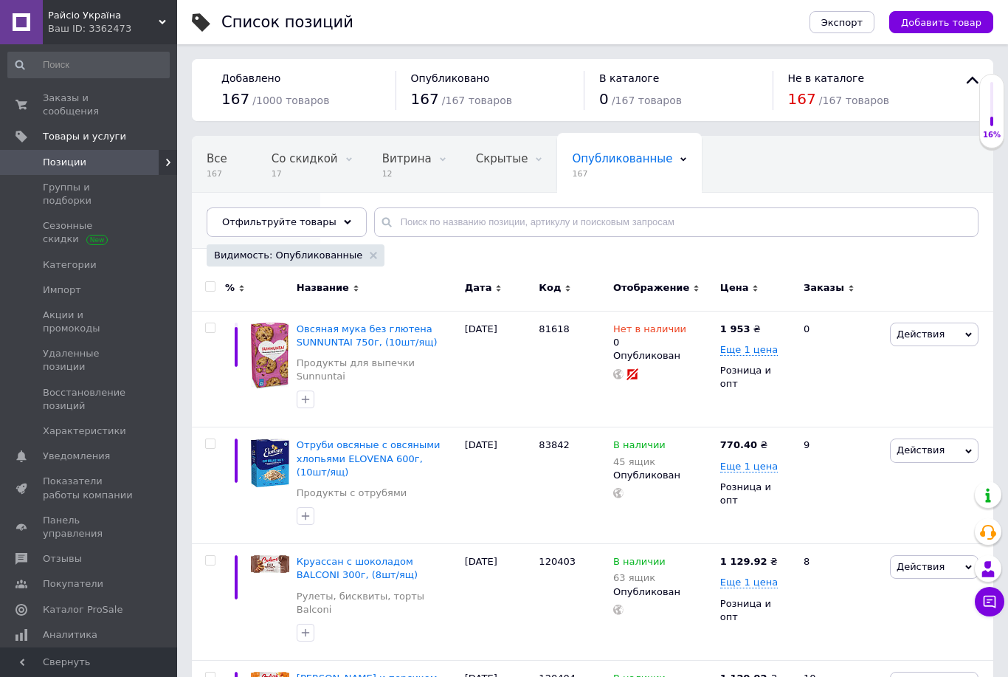
click at [291, 224] on span "18" at bounding box center [249, 229] width 84 height 11
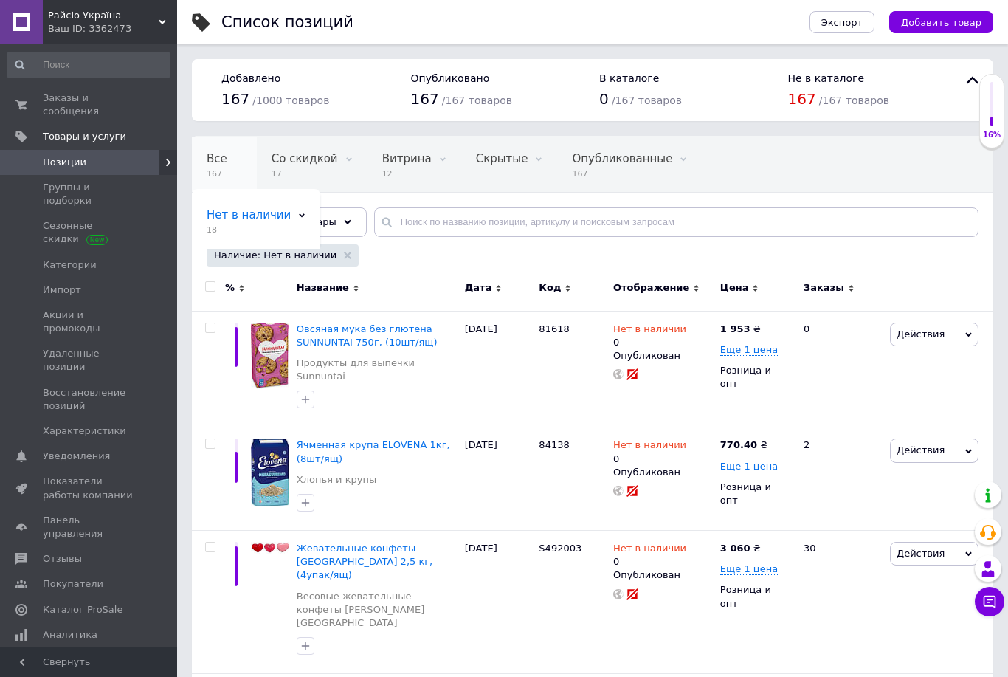
click at [223, 165] on span "Все" at bounding box center [217, 158] width 21 height 13
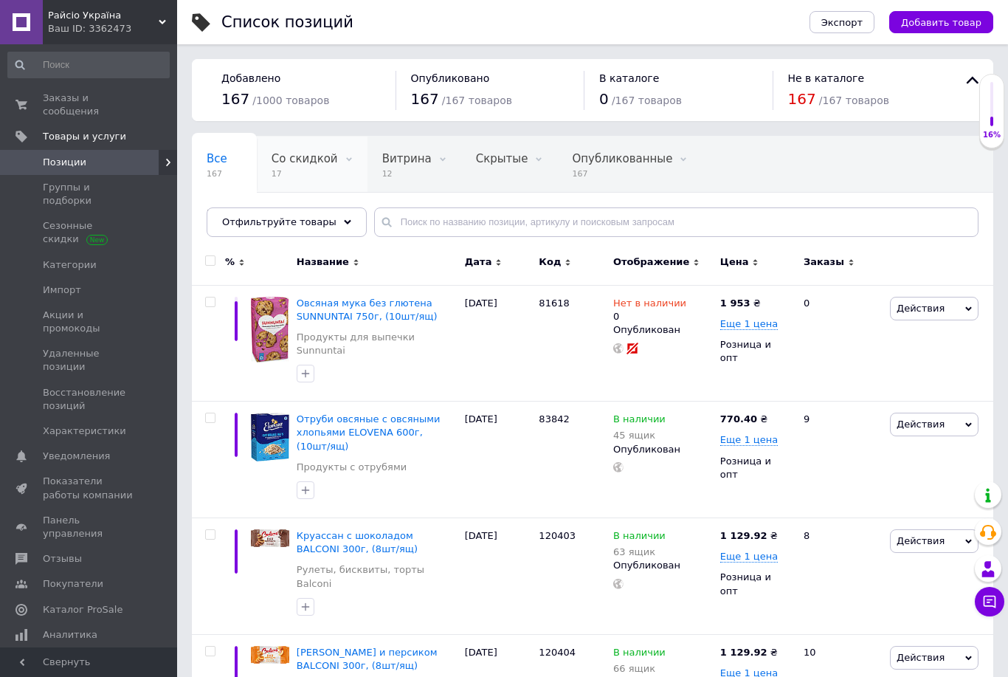
click at [323, 178] on span "17" at bounding box center [305, 173] width 66 height 11
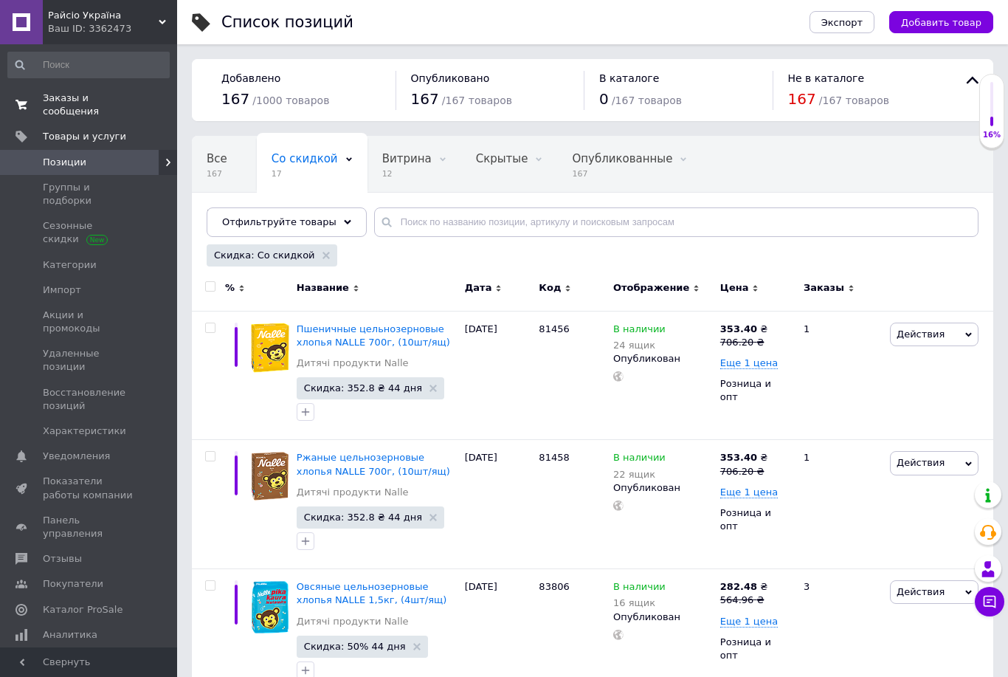
click at [78, 106] on span "Заказы и сообщения" at bounding box center [90, 105] width 94 height 27
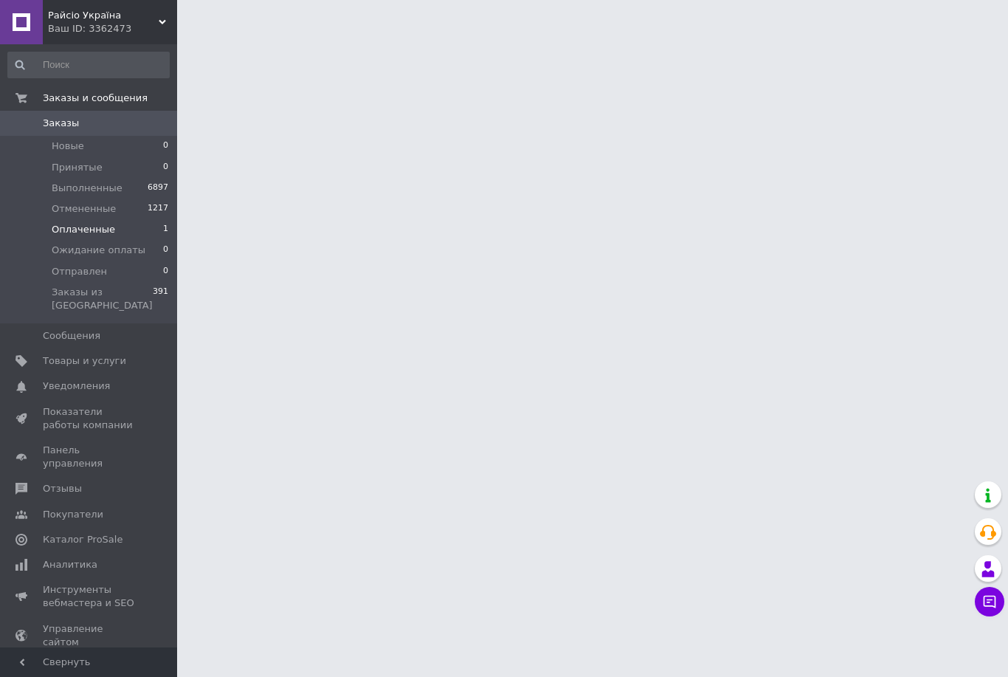
click at [115, 230] on li "Оплаченные 1" at bounding box center [88, 229] width 177 height 21
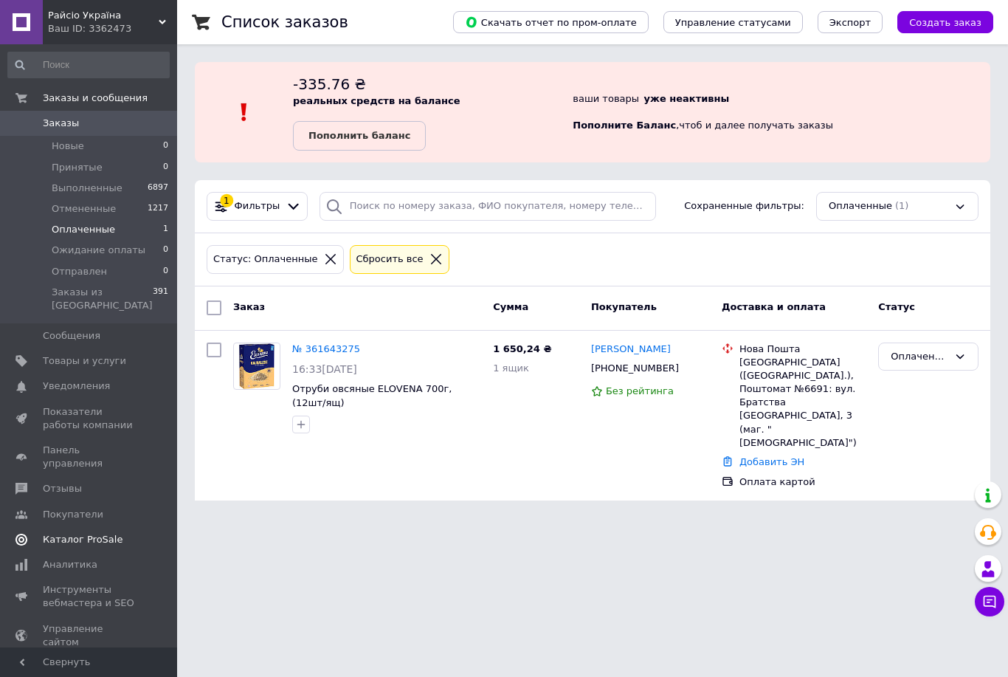
click at [18, 527] on link "Каталог ProSale" at bounding box center [88, 539] width 177 height 25
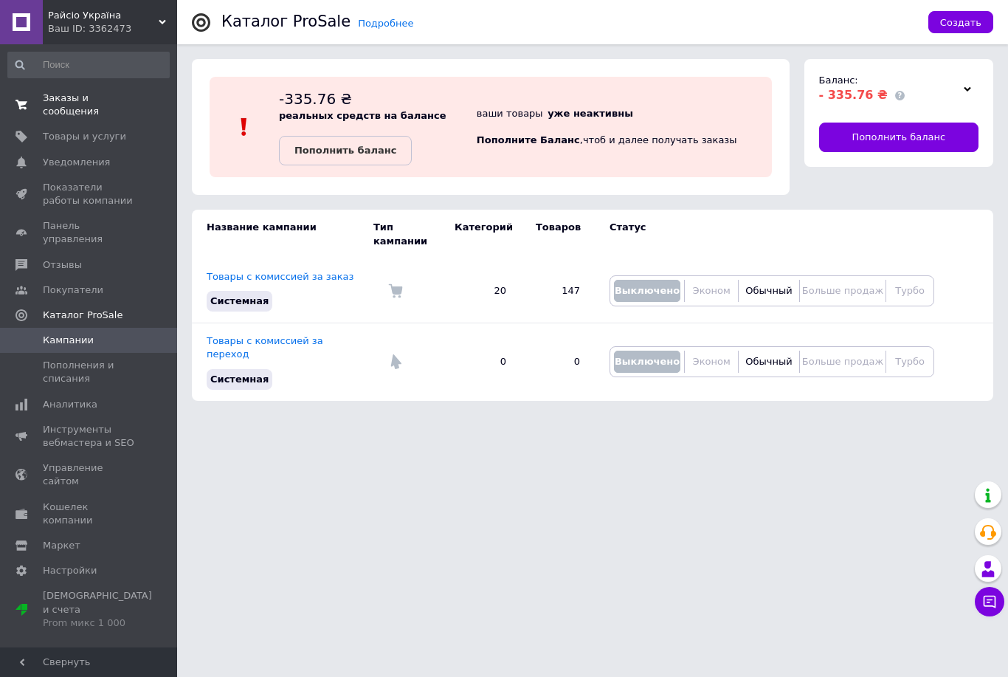
click at [104, 108] on span "Заказы и сообщения" at bounding box center [90, 105] width 94 height 27
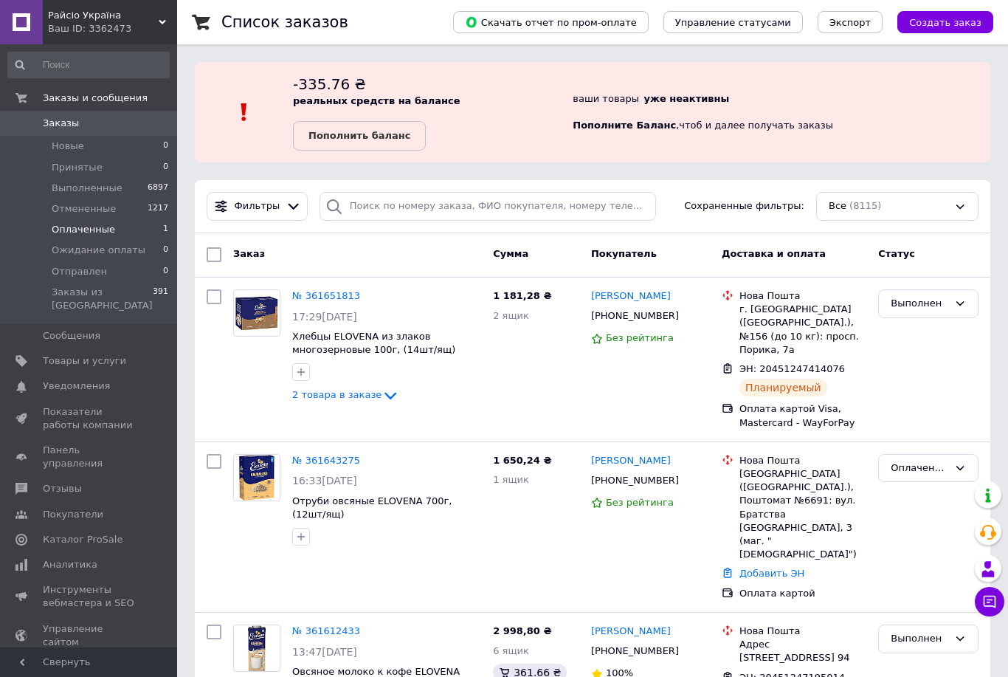
click at [102, 232] on span "Оплаченные" at bounding box center [83, 229] width 63 height 13
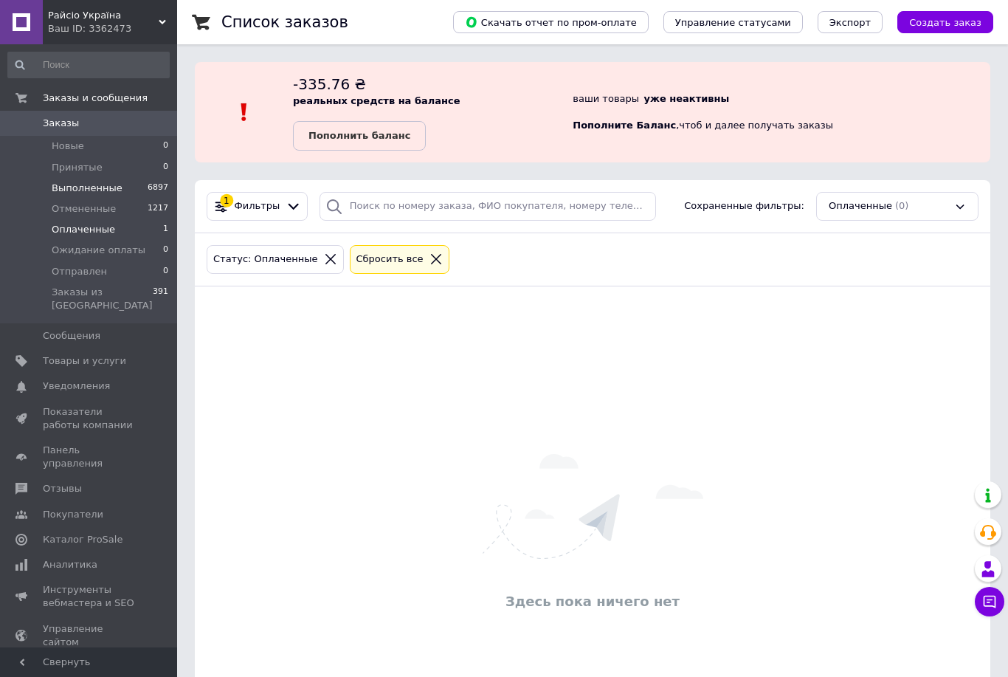
click at [122, 184] on li "Выполненные 6897" at bounding box center [88, 188] width 177 height 21
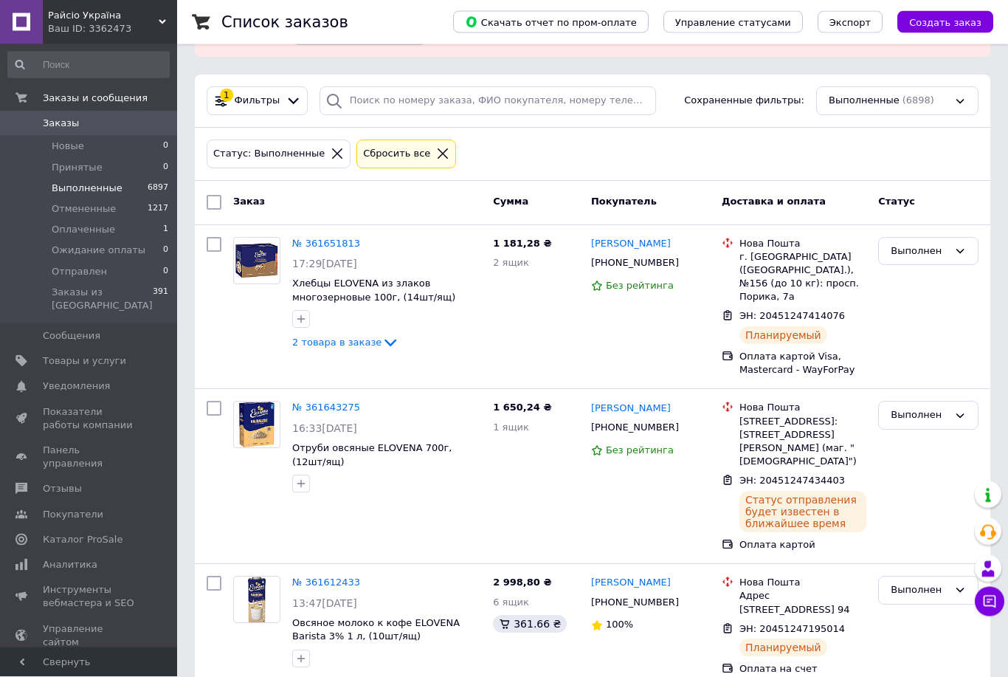
scroll to position [106, 0]
click at [348, 401] on link "№ 361643275" at bounding box center [326, 406] width 68 height 11
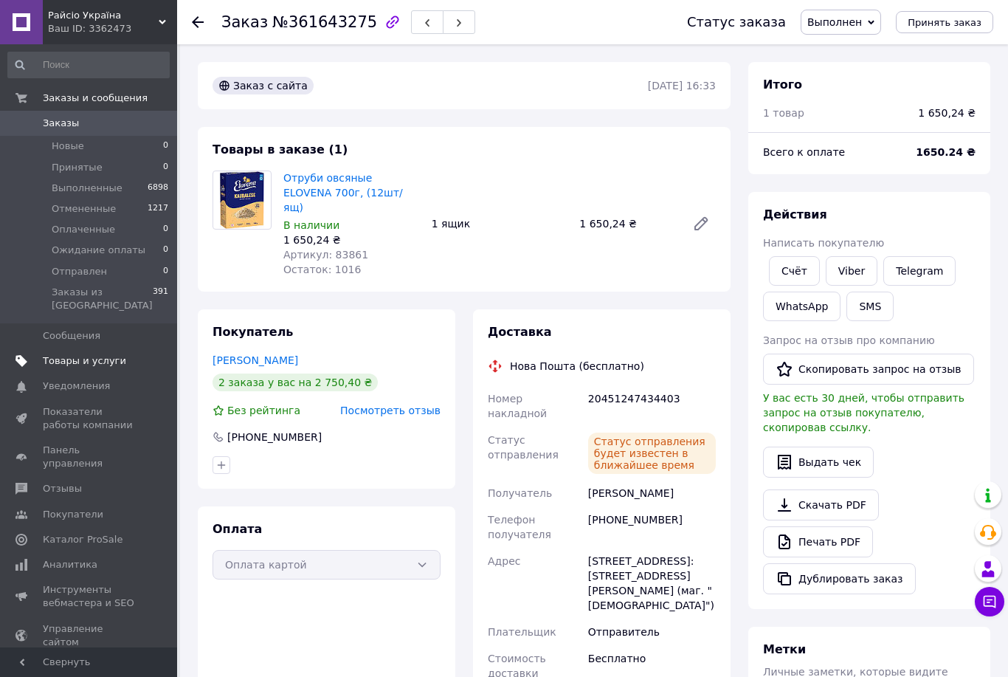
click at [124, 348] on link "Товары и услуги" at bounding box center [88, 360] width 177 height 25
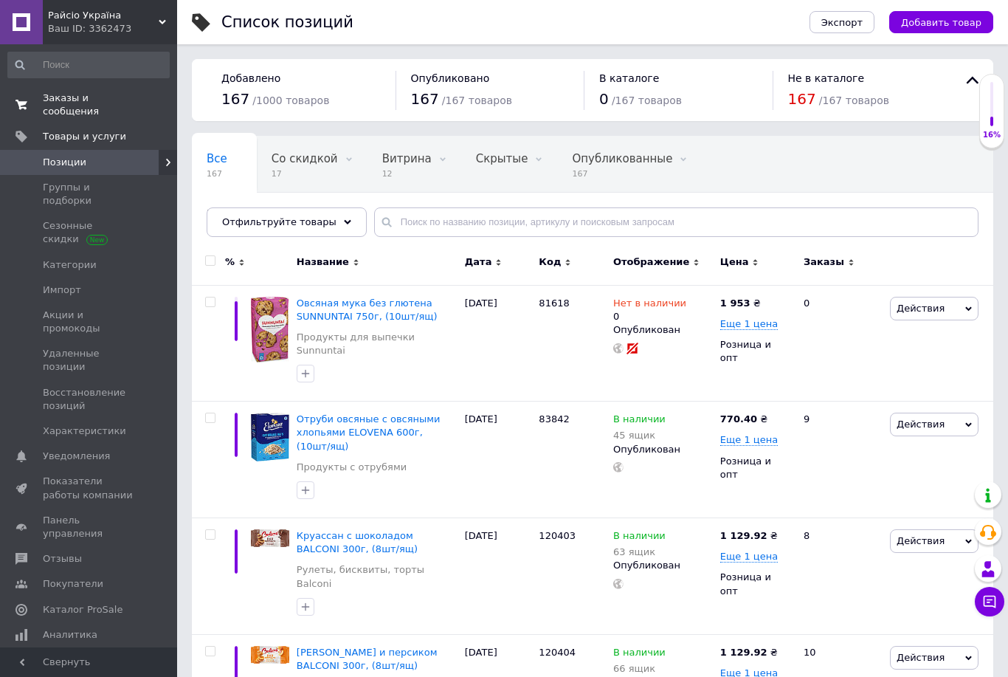
click at [57, 107] on span "Заказы и сообщения" at bounding box center [90, 105] width 94 height 27
